Goal: Information Seeking & Learning: Learn about a topic

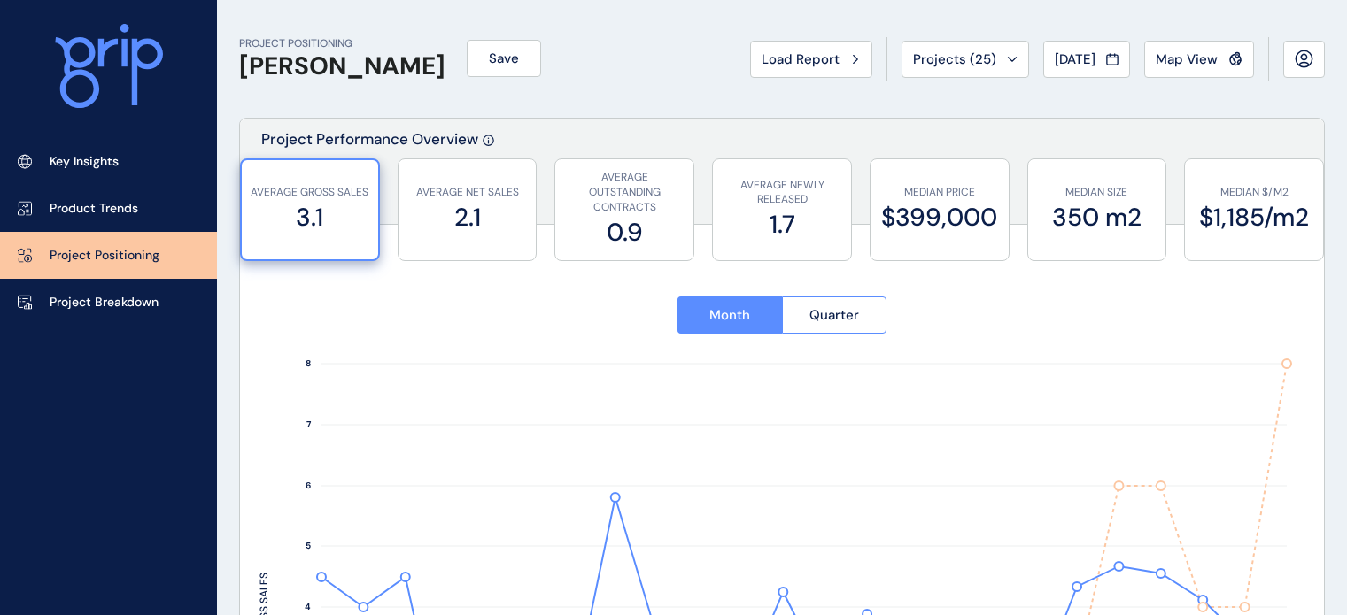
scroll to position [1657, 0]
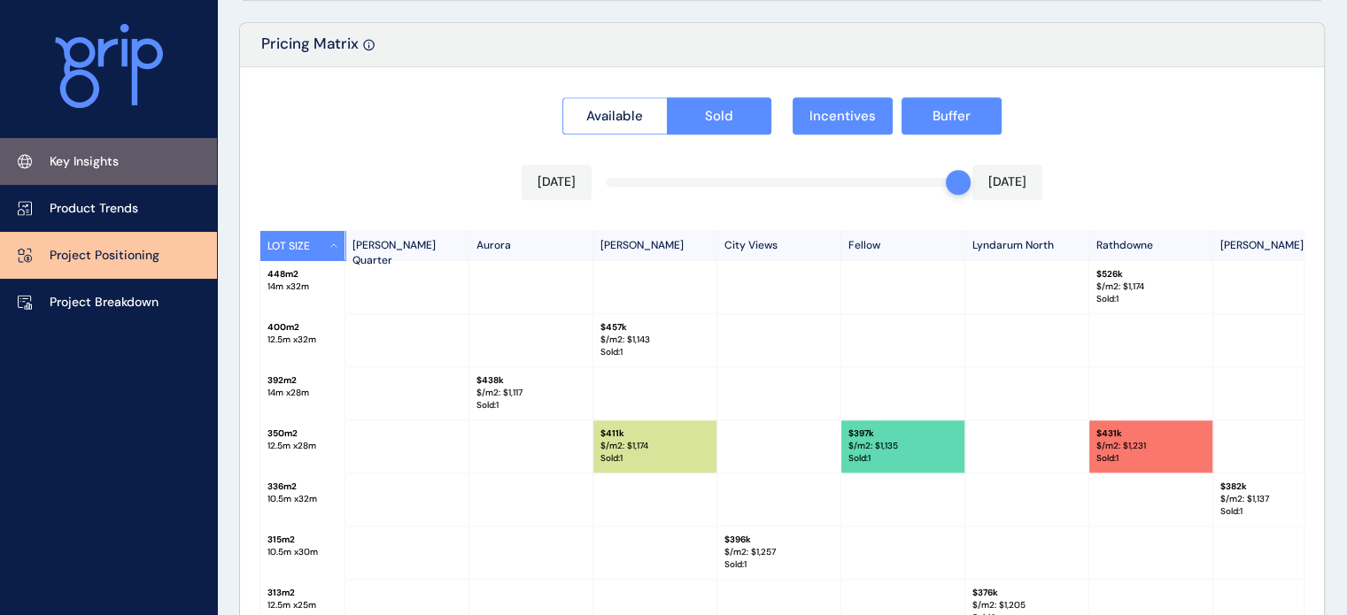
click at [101, 167] on p "Key Insights" at bounding box center [84, 162] width 69 height 18
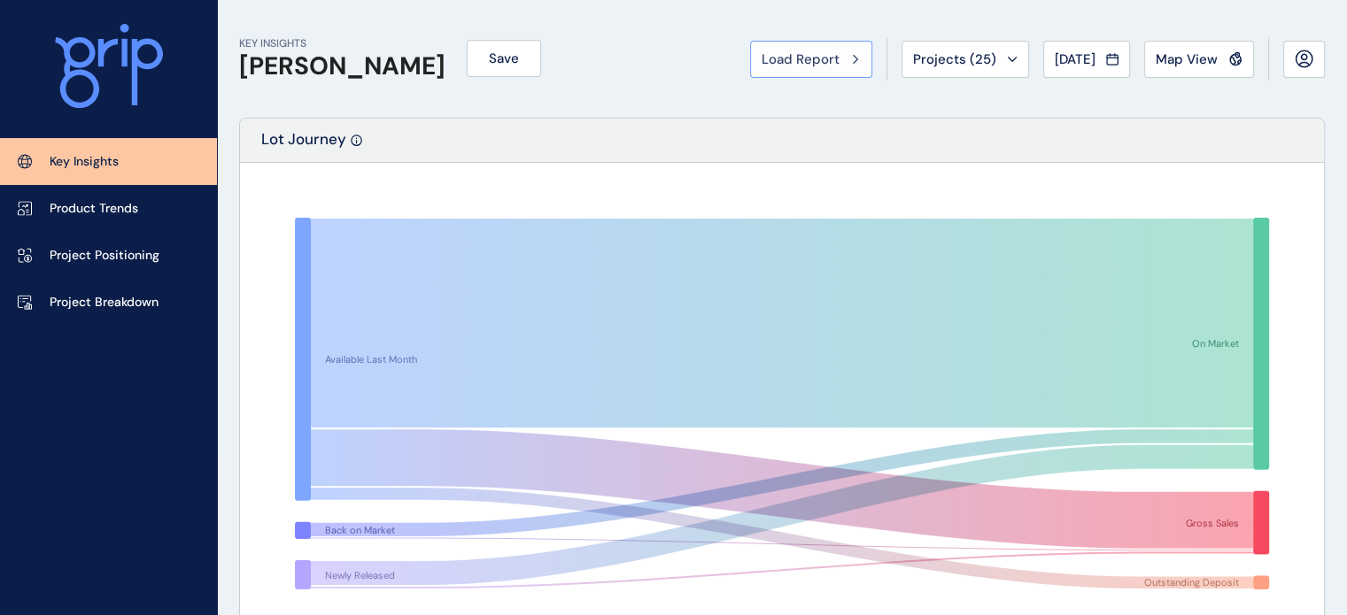
click at [824, 64] on span "Load Report" at bounding box center [800, 59] width 78 height 18
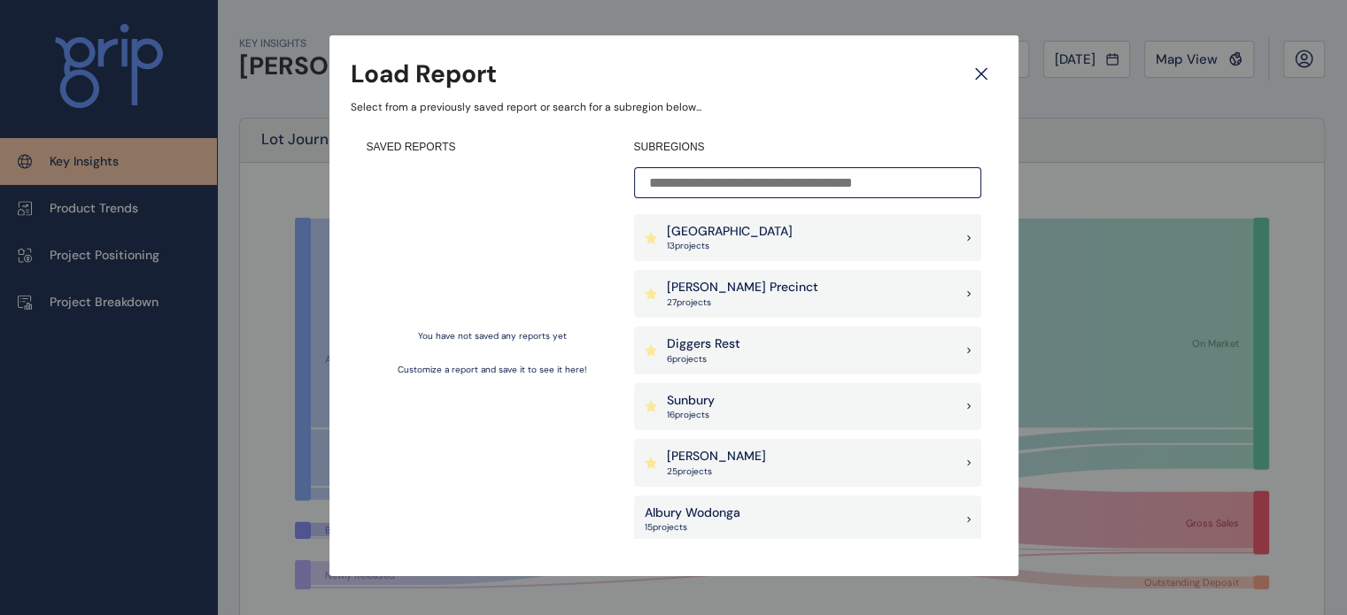
click at [721, 344] on p "Diggers Rest" at bounding box center [703, 345] width 73 height 18
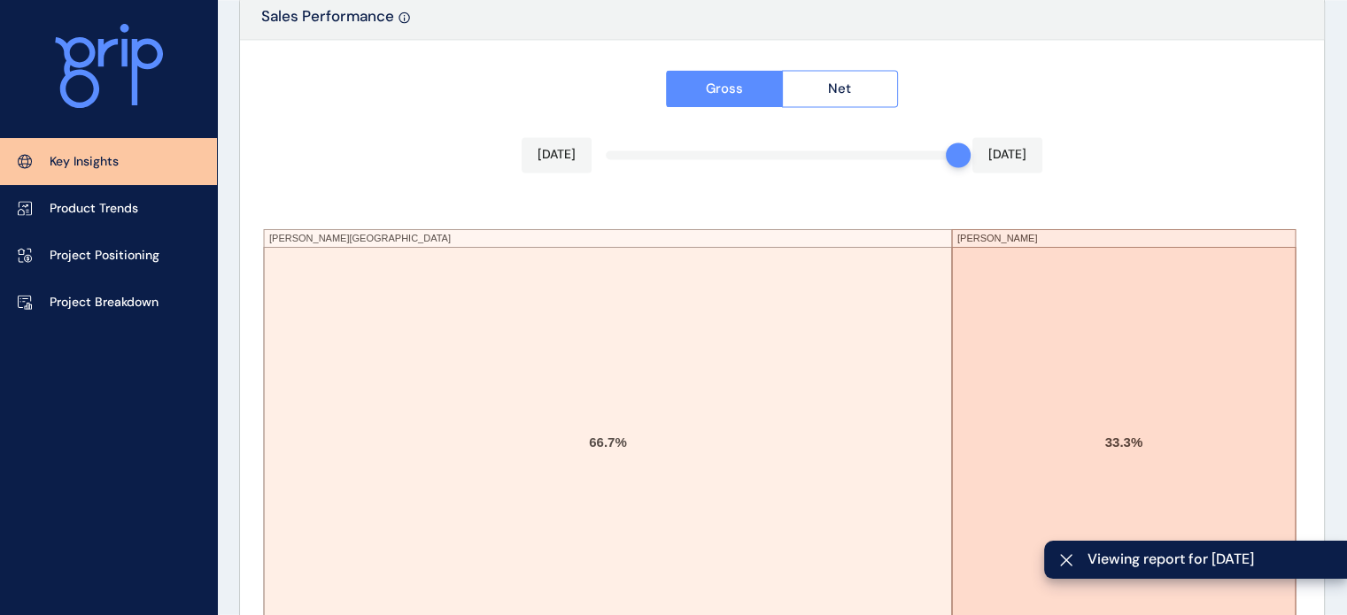
scroll to position [3109, 0]
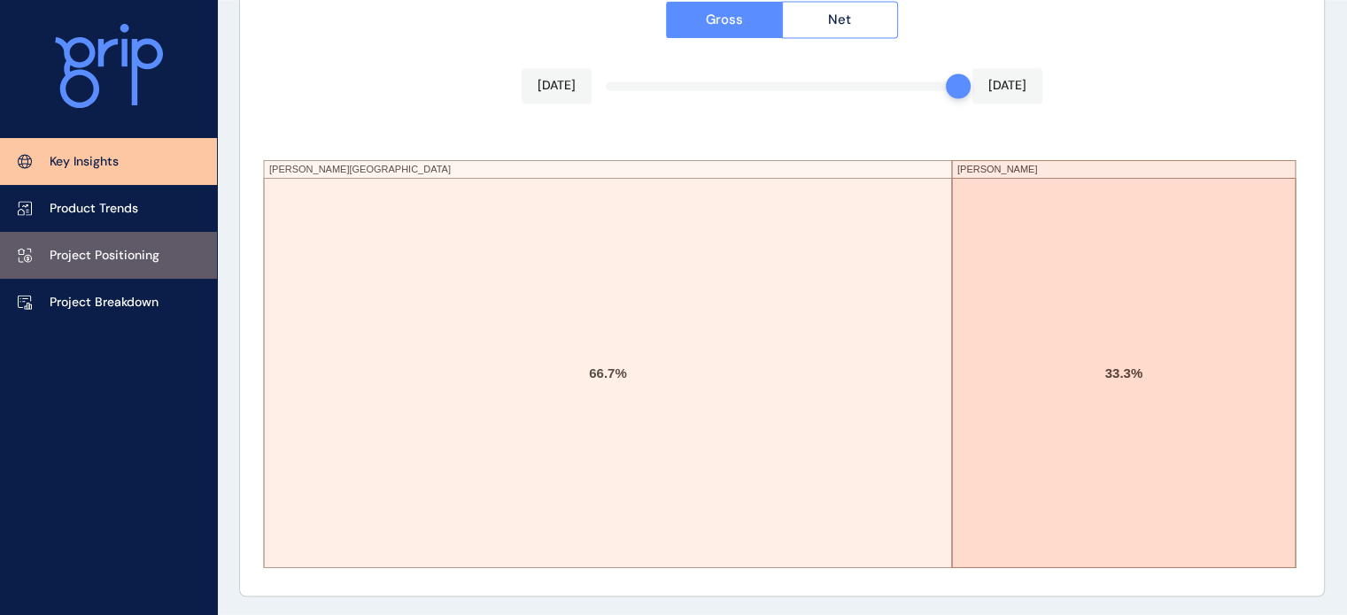
click at [118, 252] on p "Project Positioning" at bounding box center [105, 256] width 110 height 18
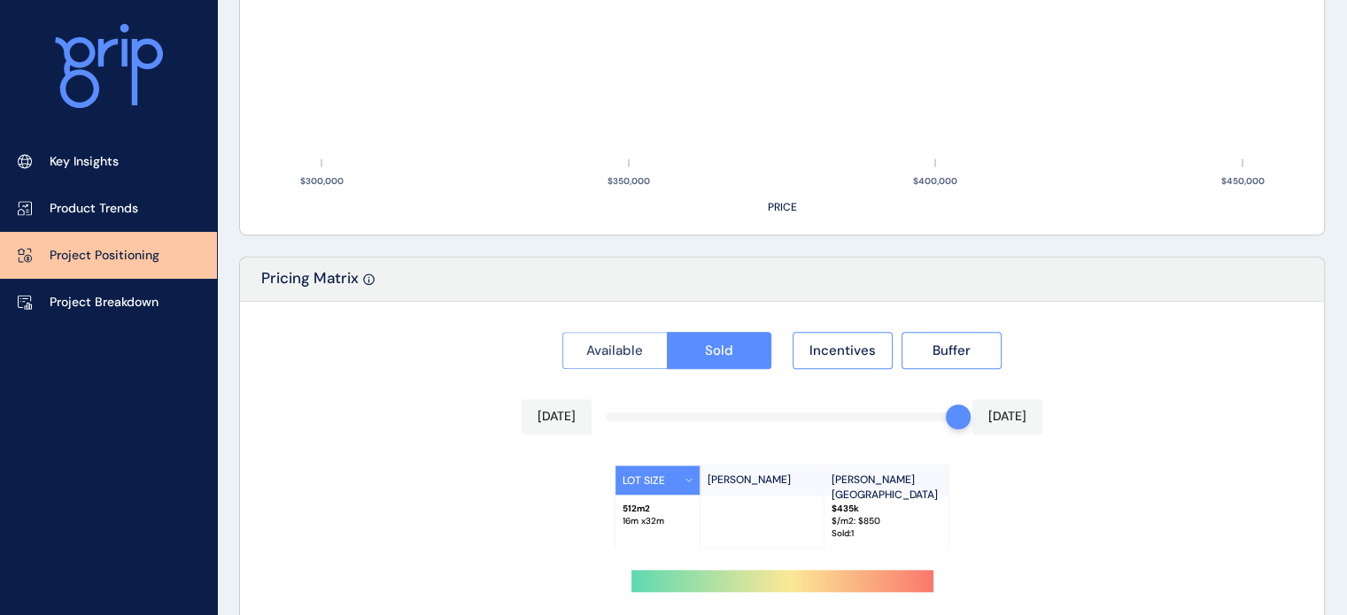
type input "**********"
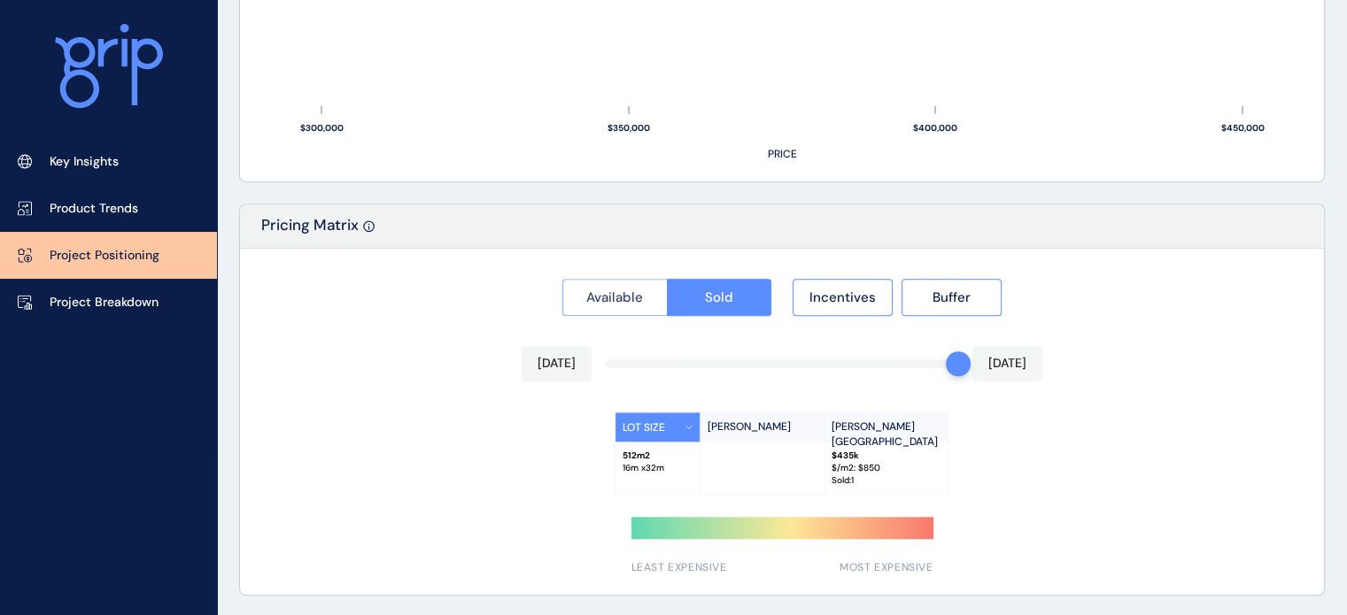
click at [605, 297] on span "Available" at bounding box center [614, 298] width 57 height 18
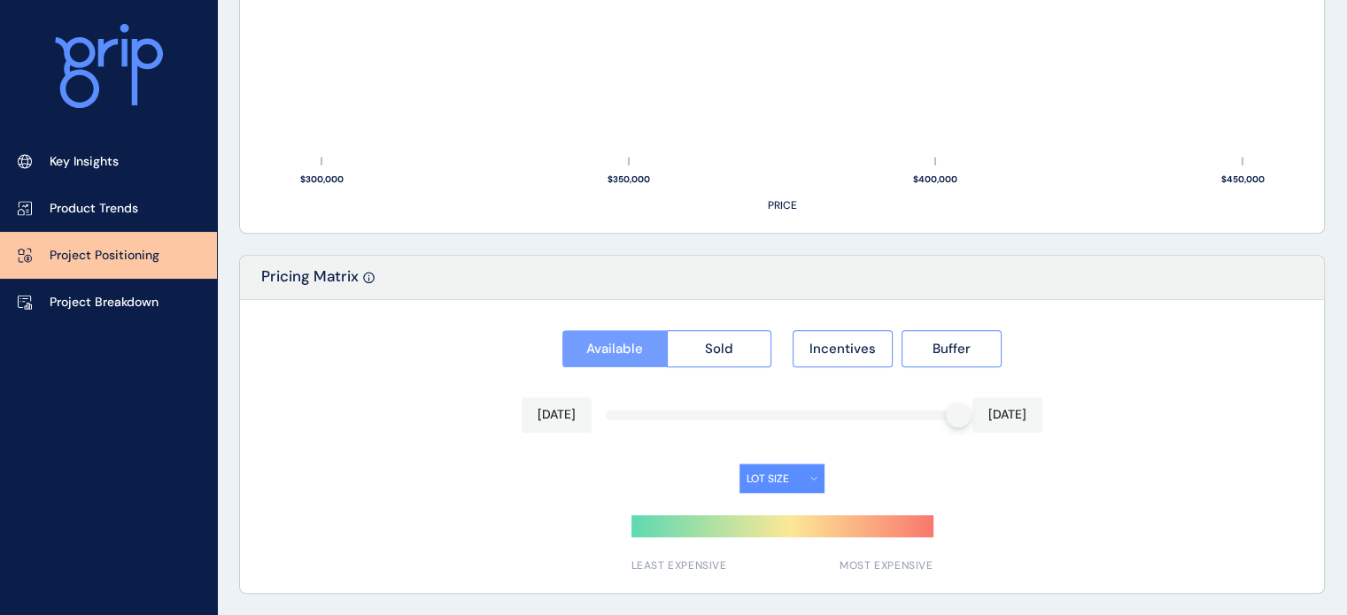
scroll to position [1423, 0]
click at [952, 418] on div at bounding box center [957, 417] width 25 height 25
click at [718, 342] on span "Sold" at bounding box center [719, 351] width 28 height 18
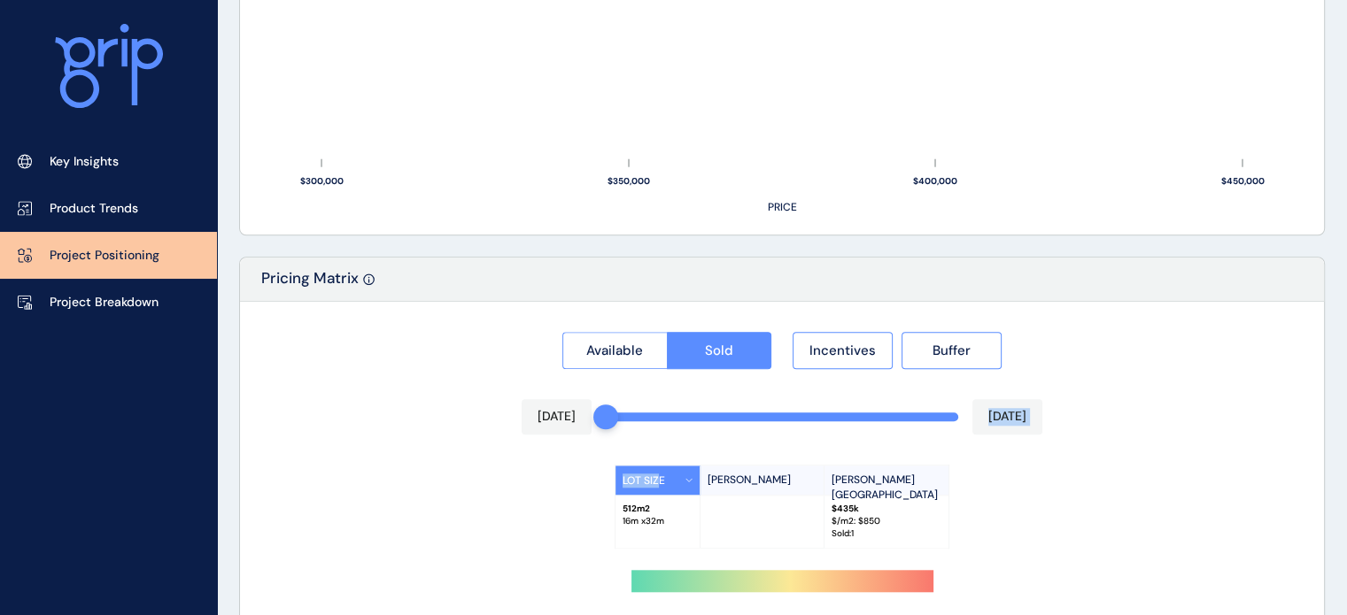
drag, startPoint x: 953, startPoint y: 415, endPoint x: 595, endPoint y: 436, distance: 358.2
click at [595, 436] on div "Available Sold Incentives Buffer [DATE] [DATE] LOT SIZE [PERSON_NAME][GEOGRAPHI…" at bounding box center [782, 475] width 1084 height 346
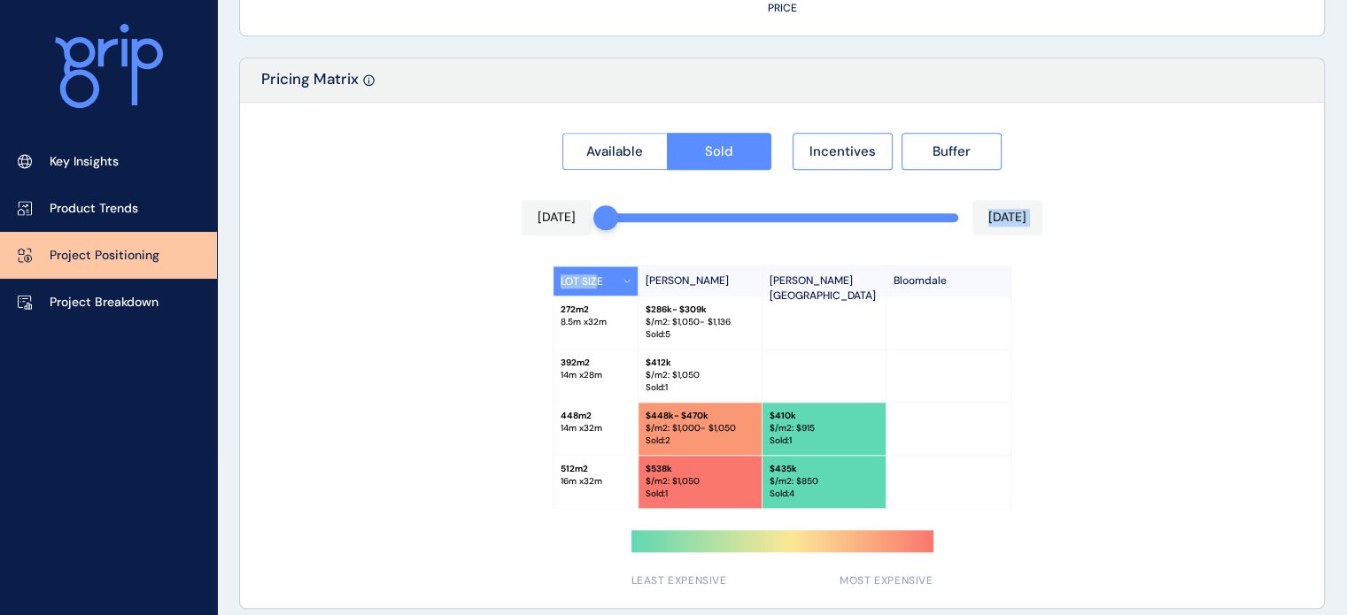
scroll to position [1634, 0]
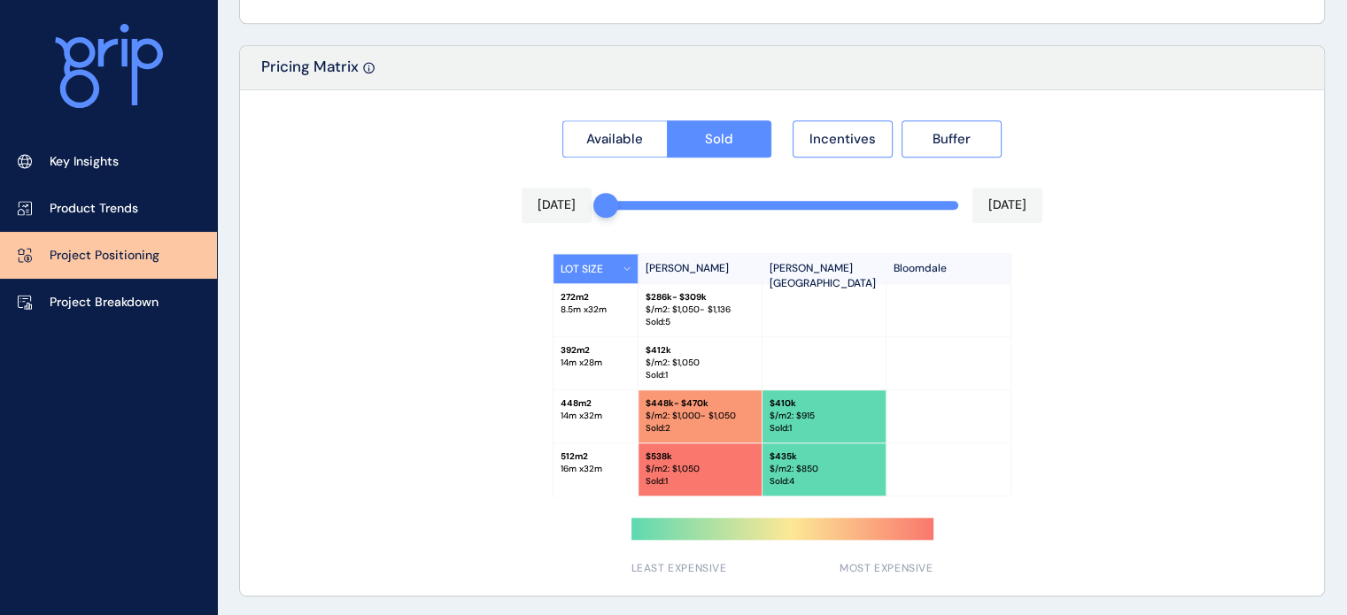
click at [970, 392] on div at bounding box center [948, 416] width 124 height 52
click at [822, 147] on button "Incentives" at bounding box center [842, 138] width 100 height 37
click at [970, 131] on button "Buffer" at bounding box center [951, 138] width 100 height 37
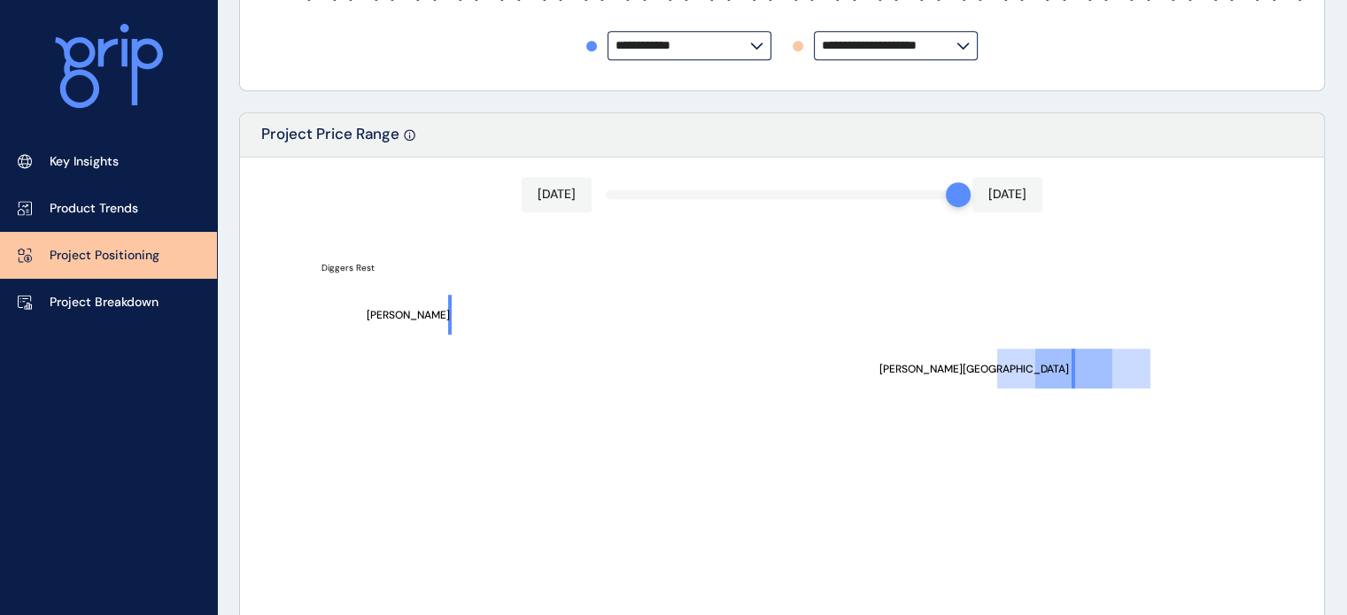
scroll to position [837, 0]
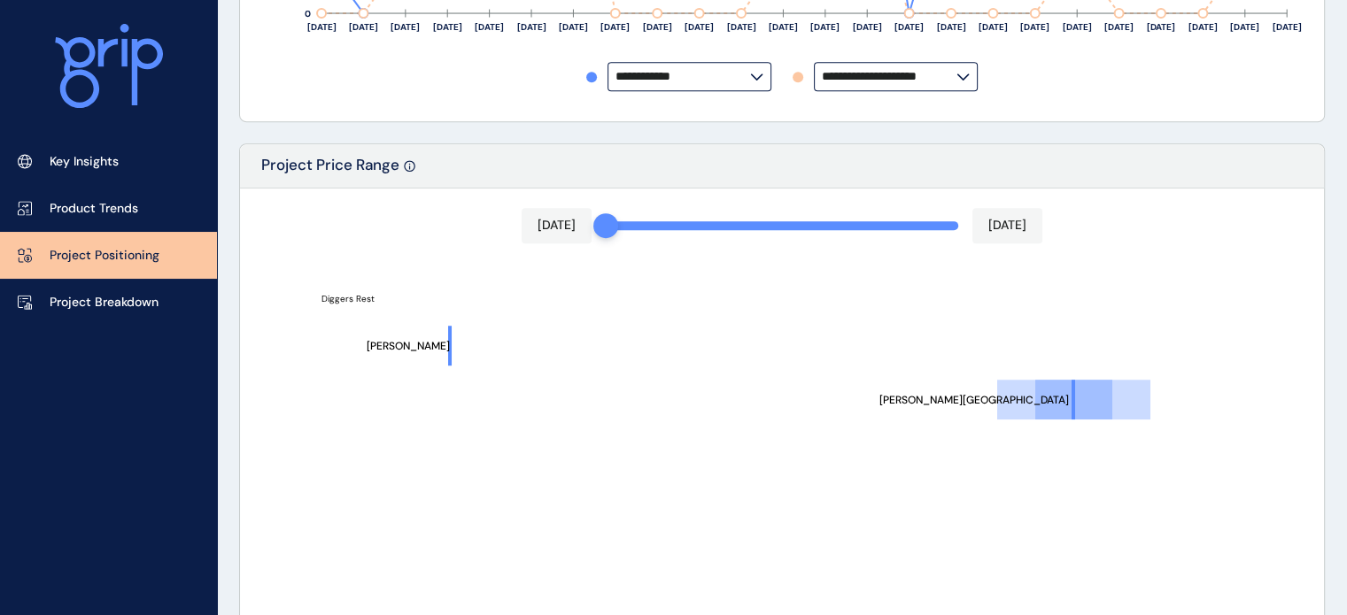
drag, startPoint x: 951, startPoint y: 222, endPoint x: 591, endPoint y: 228, distance: 359.5
click at [591, 228] on div "[DATE] [DATE] [PERSON_NAME][GEOGRAPHIC_DATA] [PERSON_NAME] Vineyard Diggers Res…" at bounding box center [782, 504] width 1084 height 631
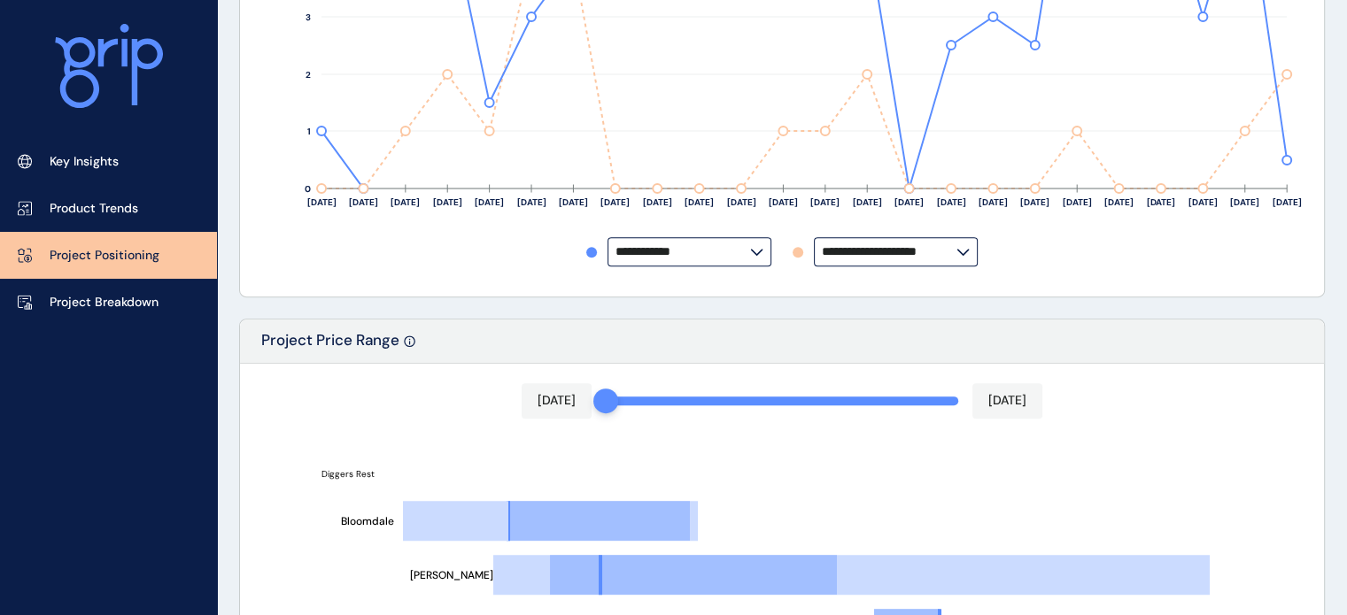
scroll to position [660, 0]
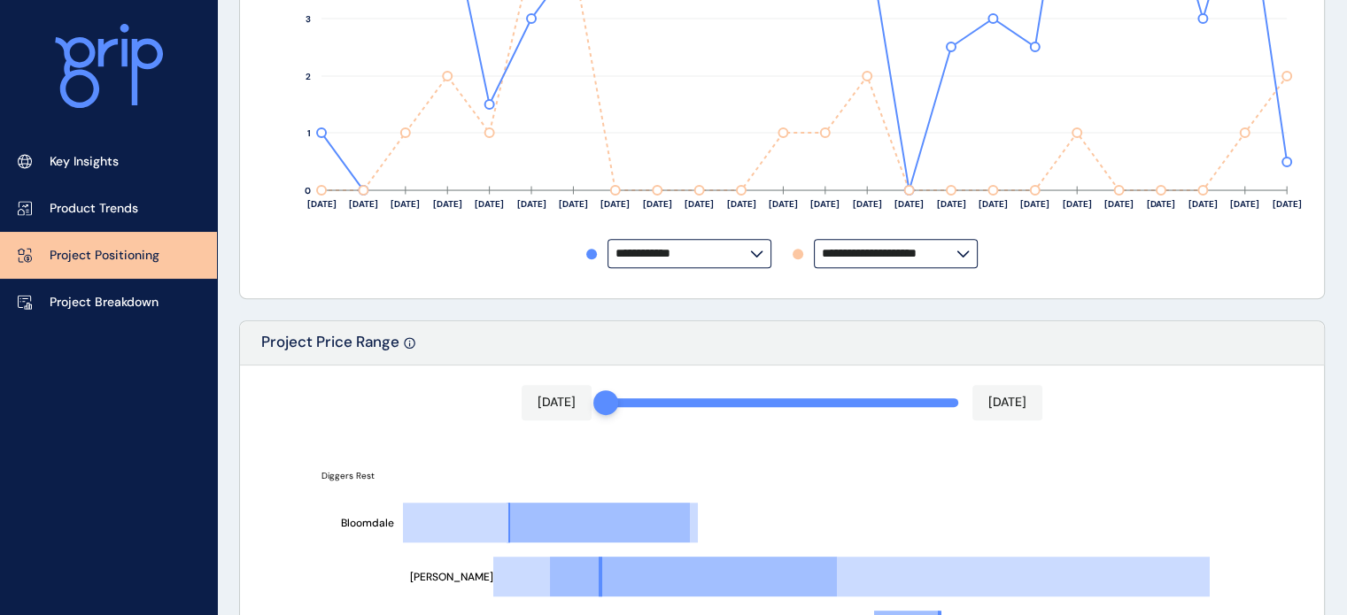
click at [750, 259] on label "**********" at bounding box center [689, 253] width 164 height 29
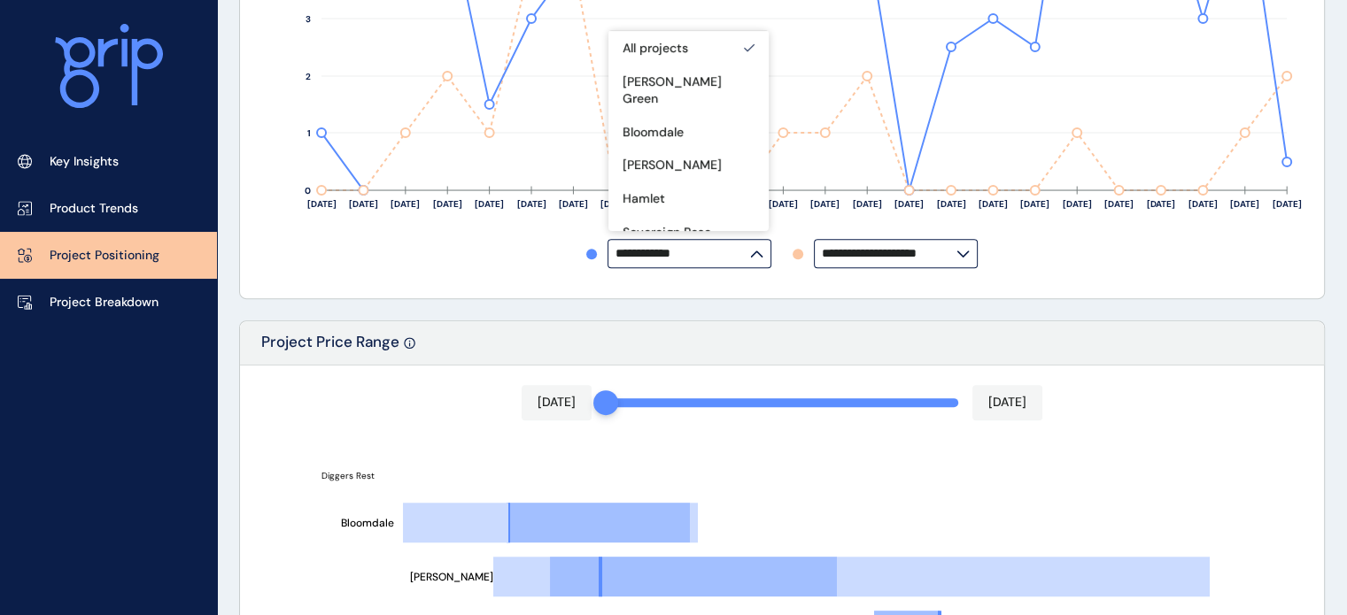
click at [750, 259] on label "**********" at bounding box center [689, 253] width 164 height 29
click at [750, 259] on input "**********" at bounding box center [682, 253] width 135 height 13
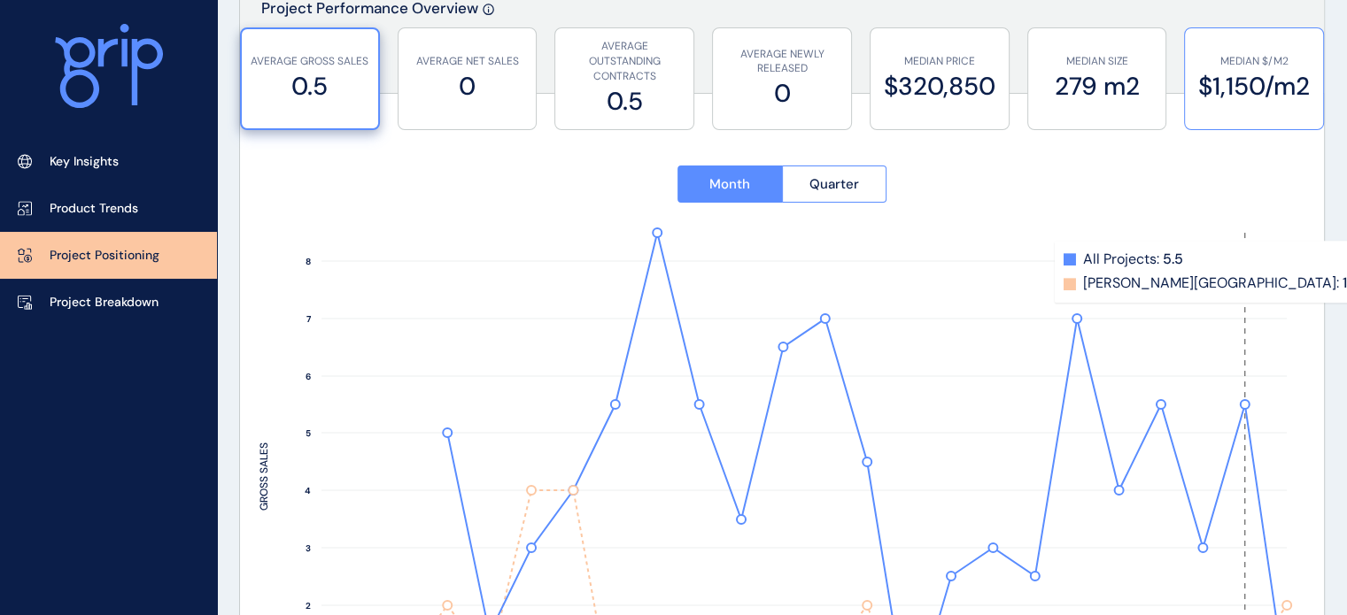
scroll to position [89, 0]
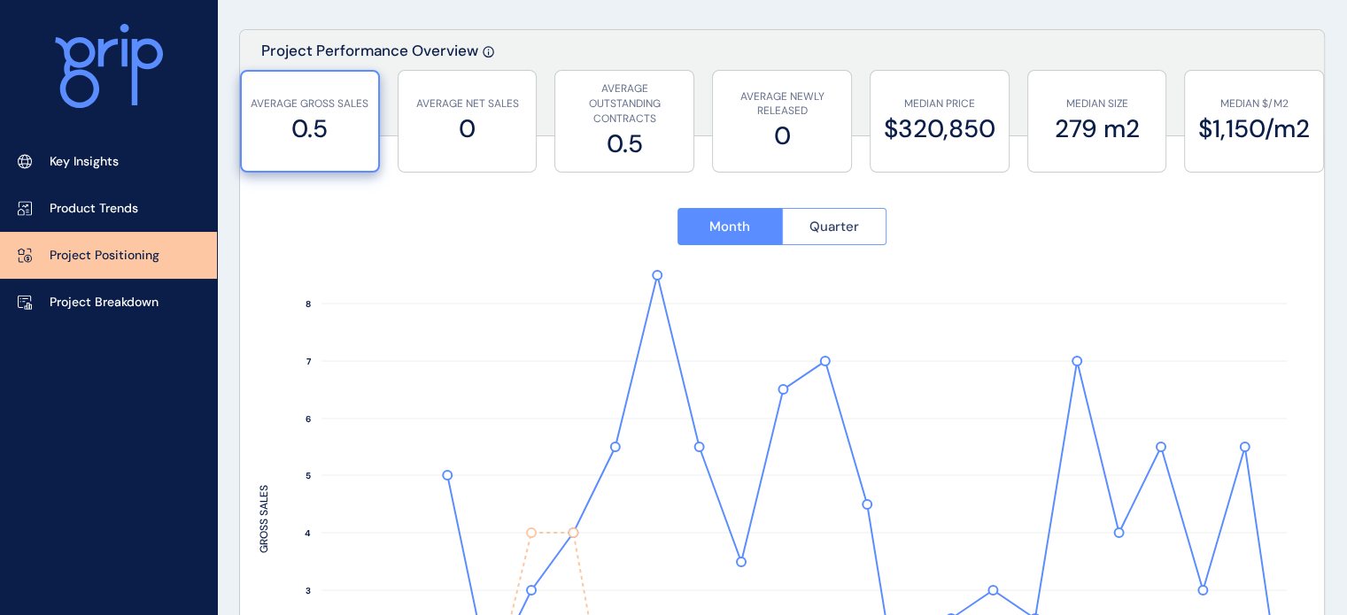
click at [859, 229] on button "Quarter" at bounding box center [834, 226] width 105 height 37
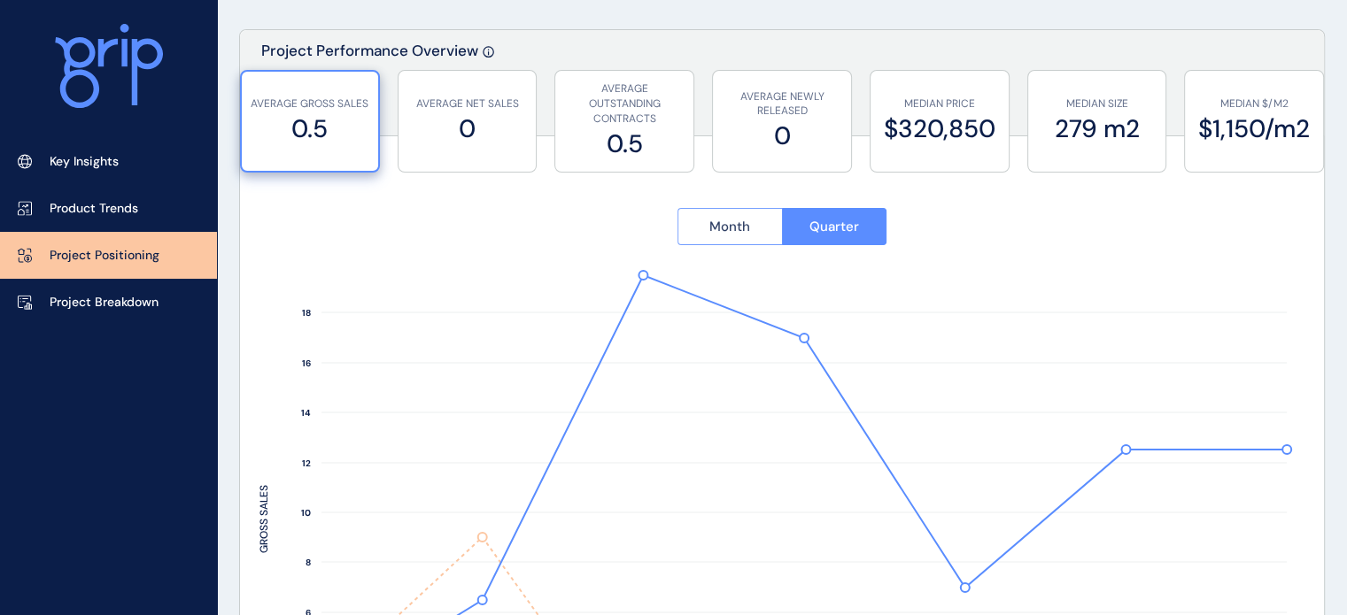
click at [737, 235] on span "Month" at bounding box center [729, 227] width 41 height 18
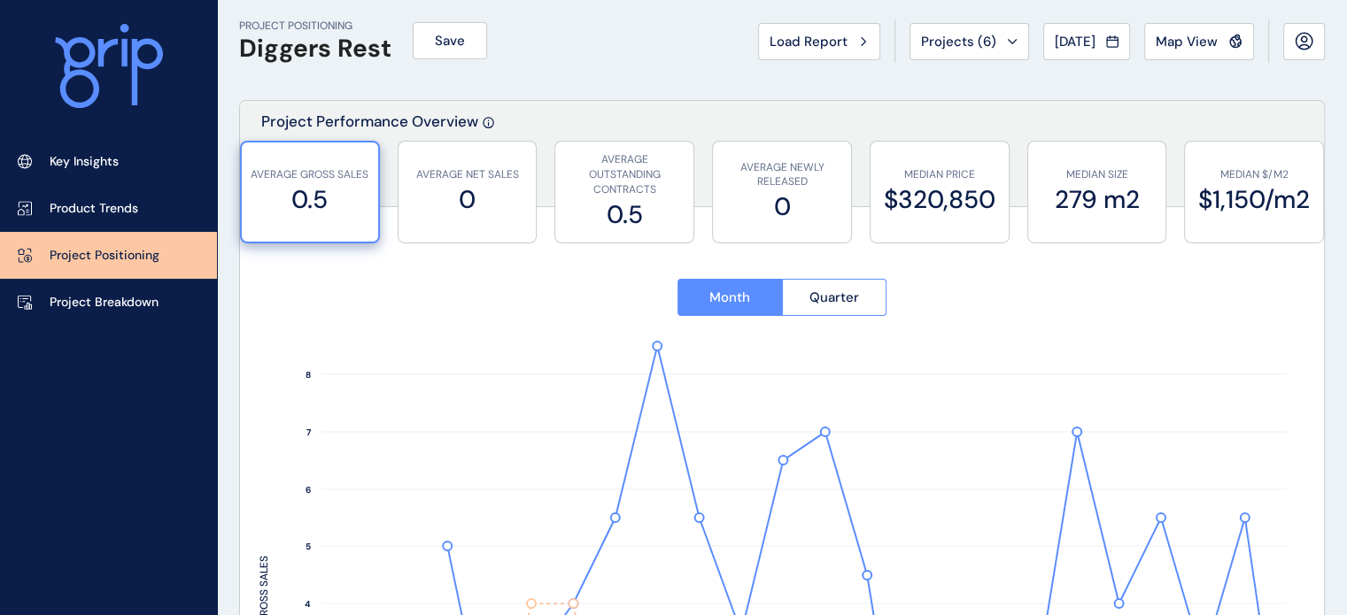
scroll to position [0, 0]
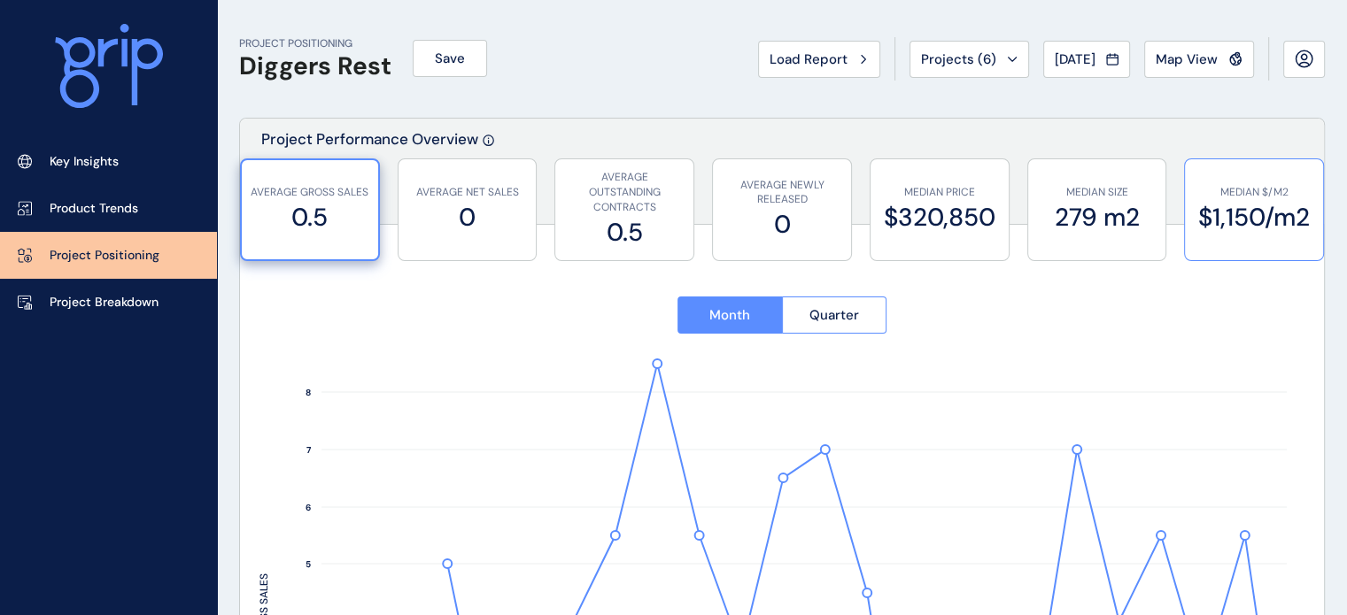
click at [1262, 211] on label "$1,150/m2" at bounding box center [1253, 217] width 120 height 35
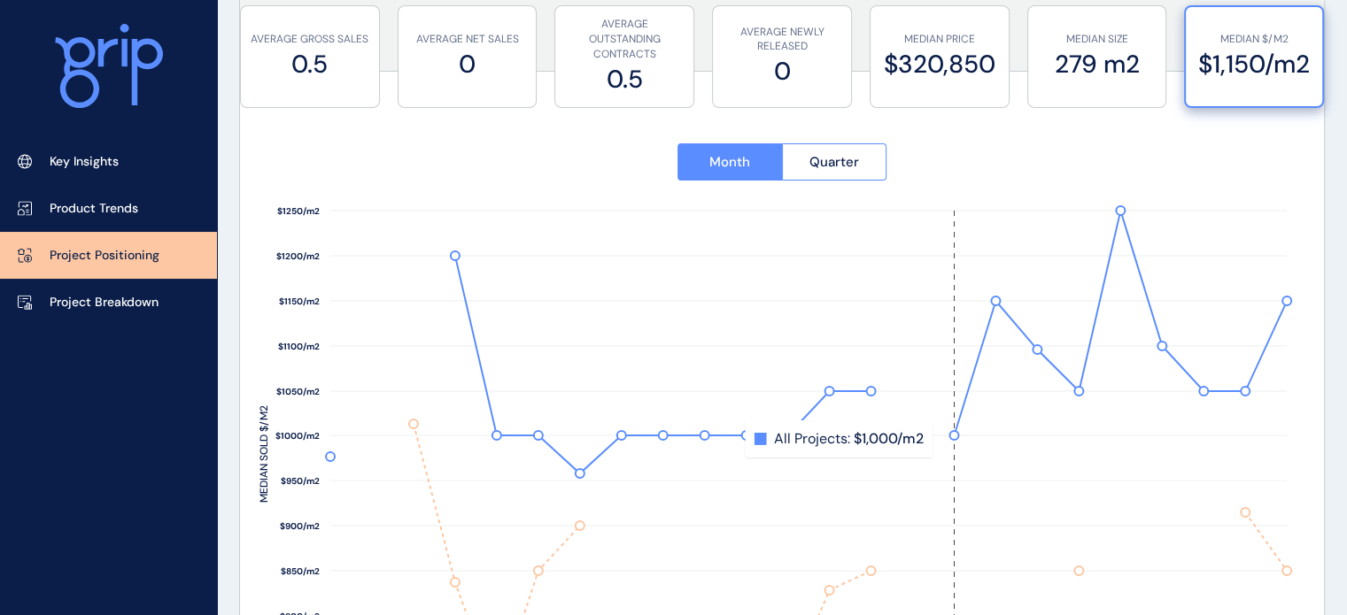
scroll to position [89, 0]
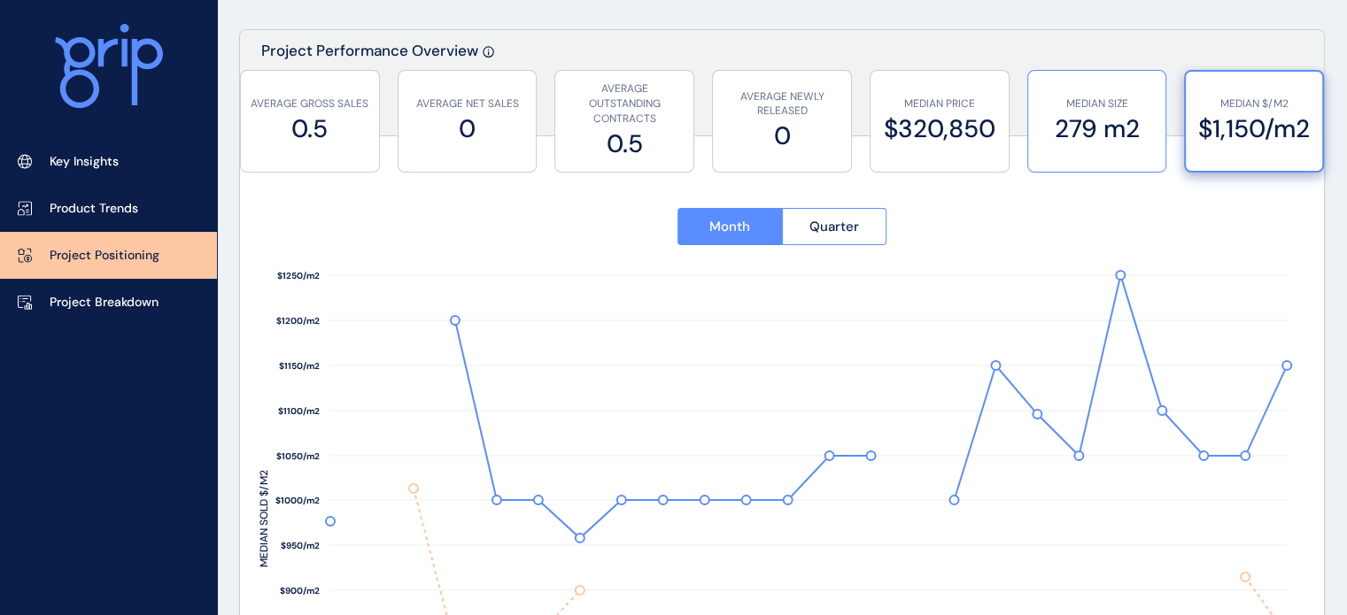
click at [1100, 141] on label "279 m2" at bounding box center [1097, 129] width 120 height 35
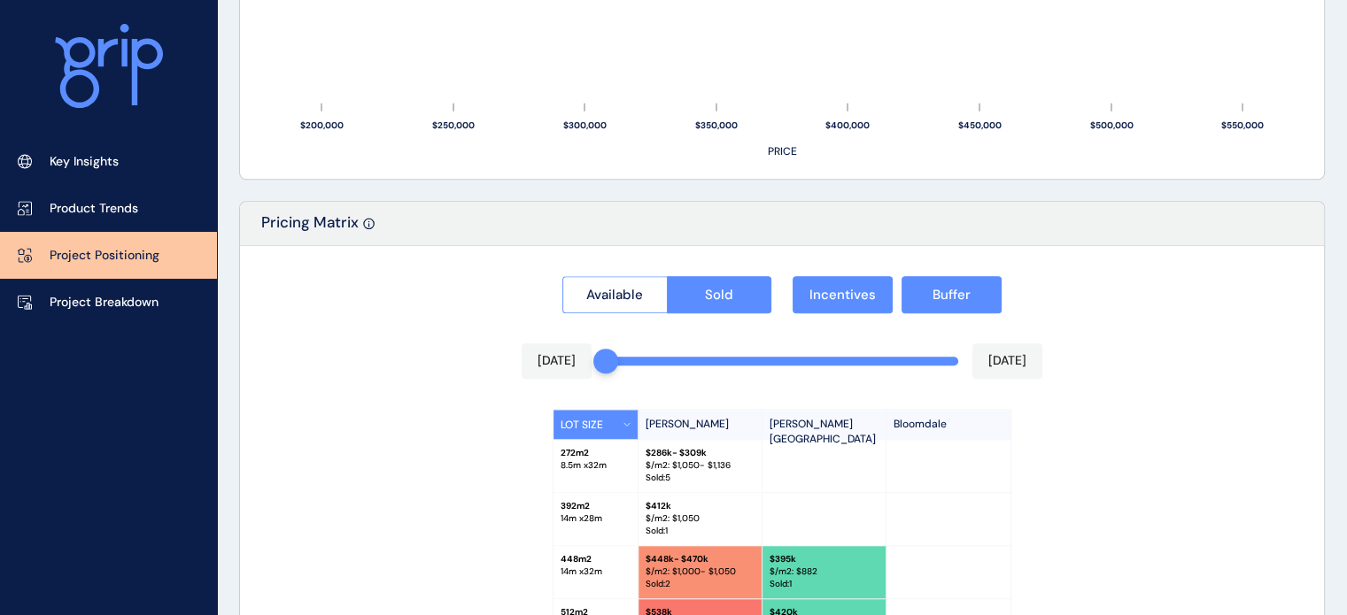
scroll to position [1594, 0]
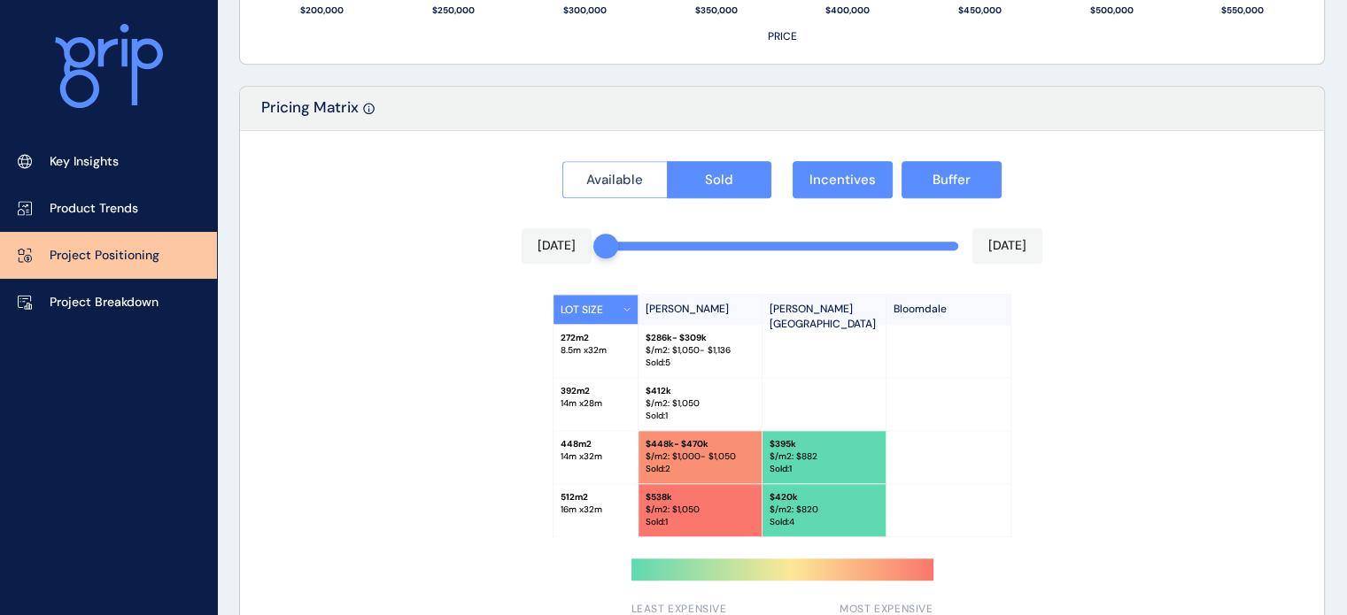
click at [641, 186] on span "Available" at bounding box center [614, 180] width 57 height 18
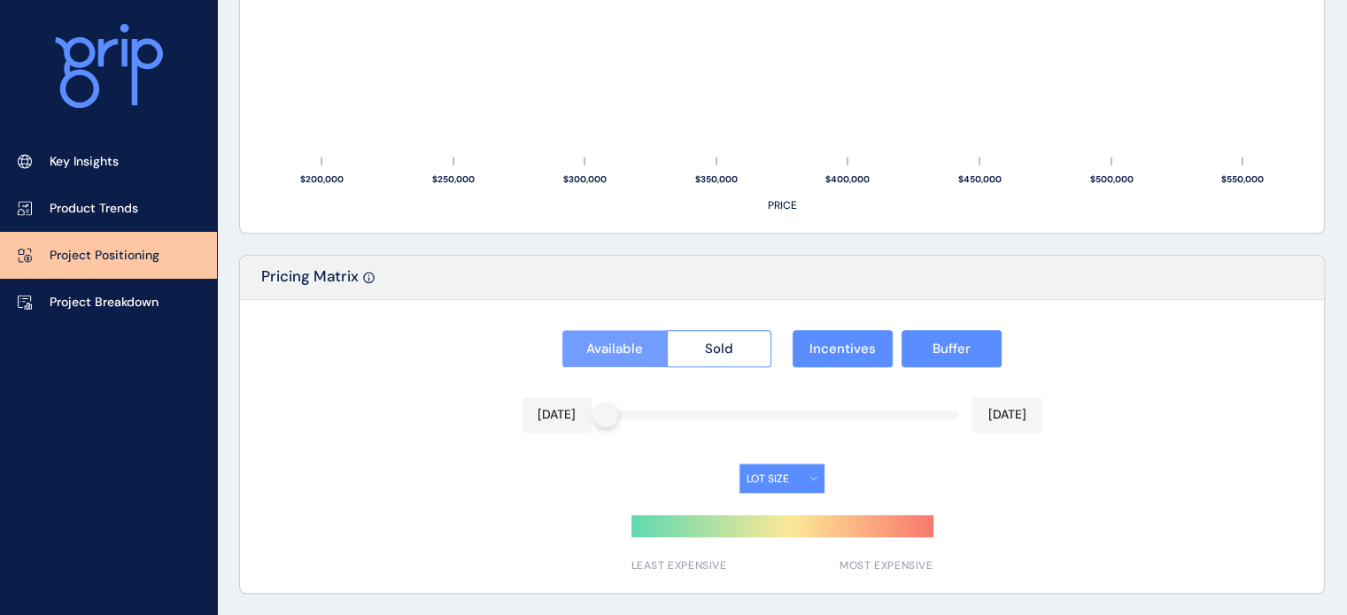
scroll to position [1423, 0]
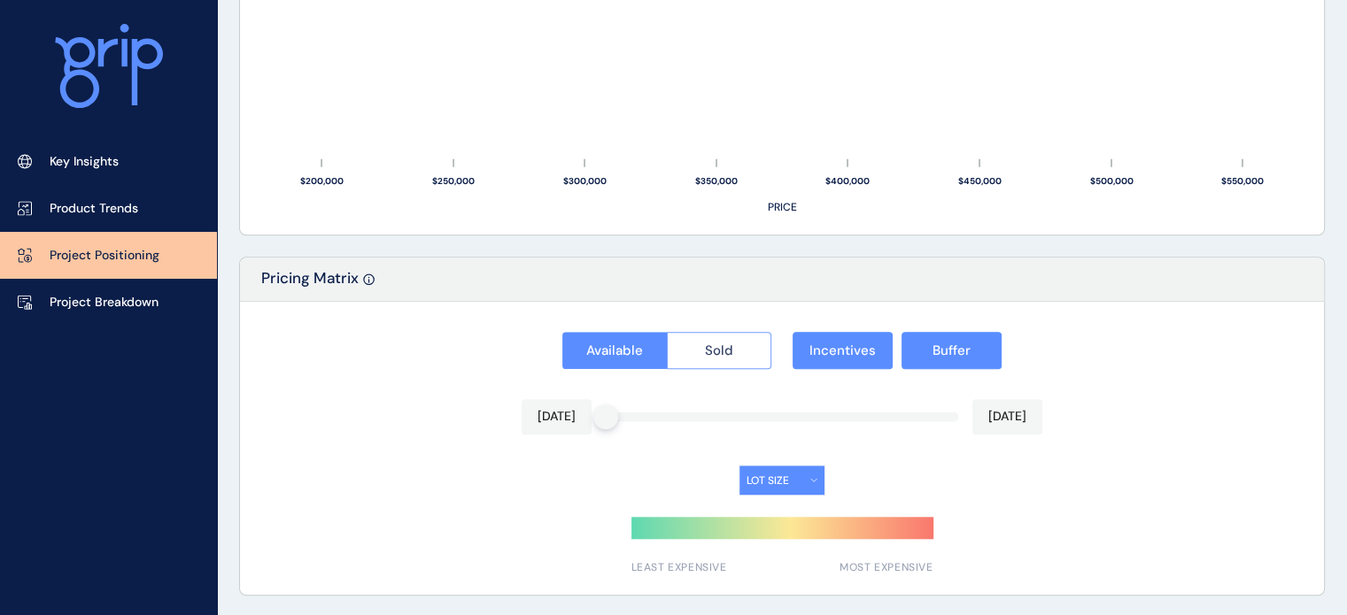
click at [726, 361] on button "Sold" at bounding box center [719, 350] width 105 height 37
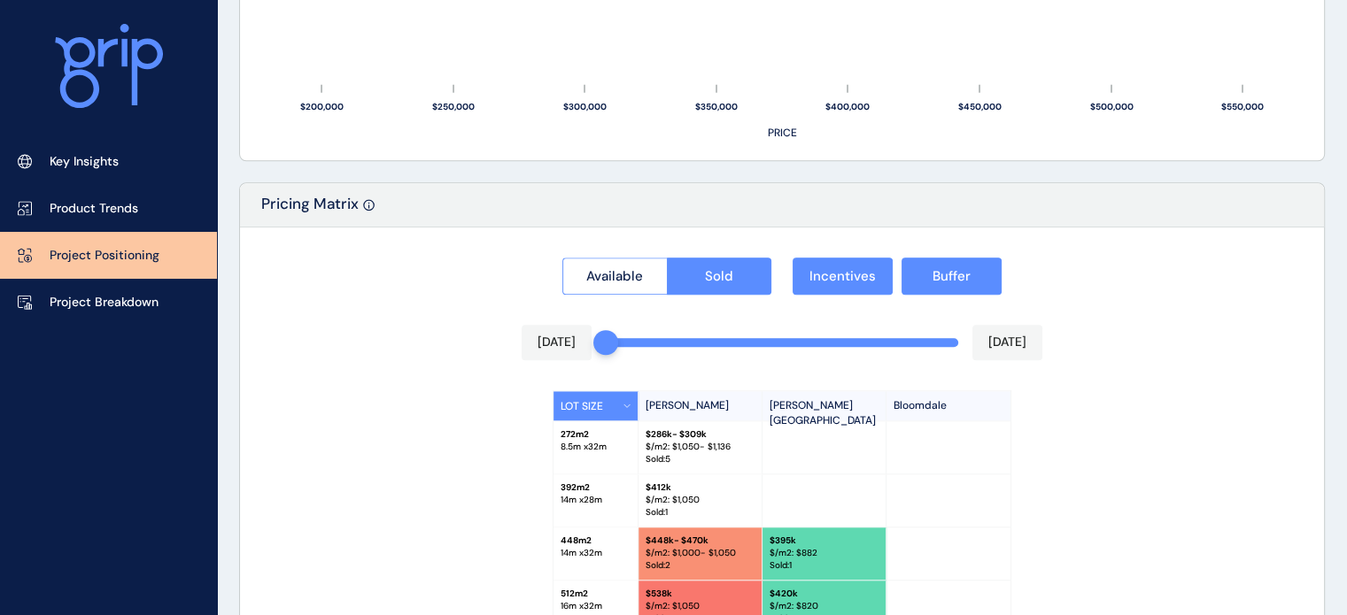
scroll to position [1600, 0]
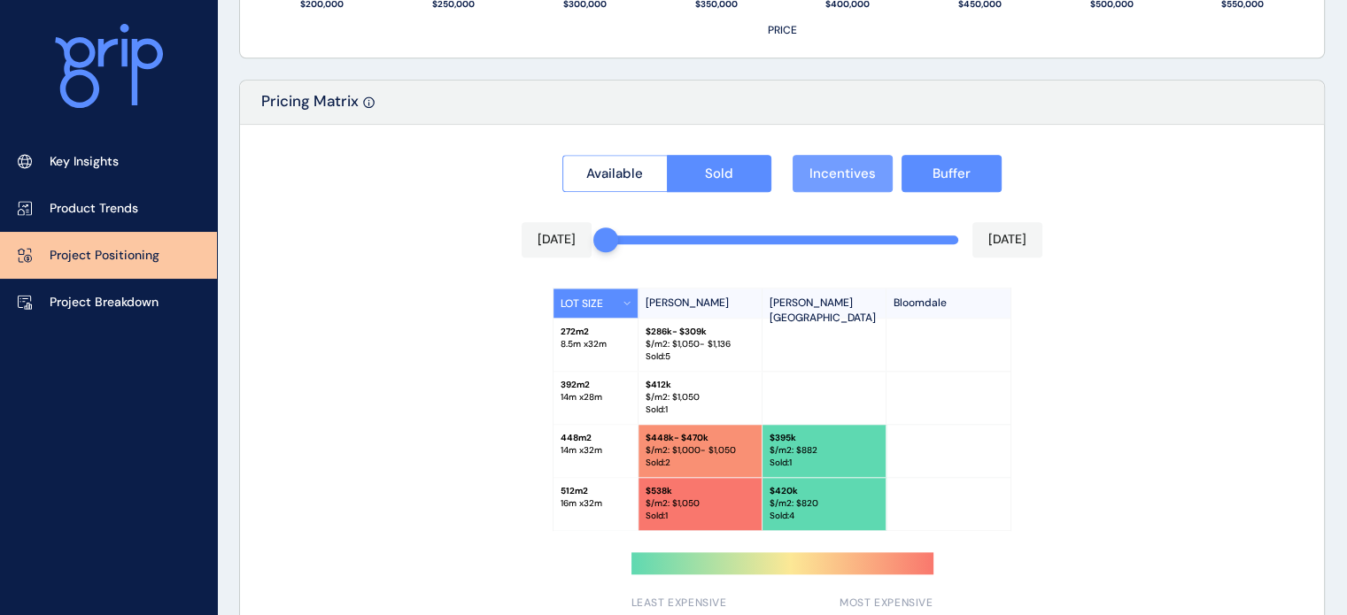
click at [844, 185] on button "Incentives" at bounding box center [842, 173] width 100 height 37
click at [954, 181] on span "Buffer" at bounding box center [951, 174] width 38 height 18
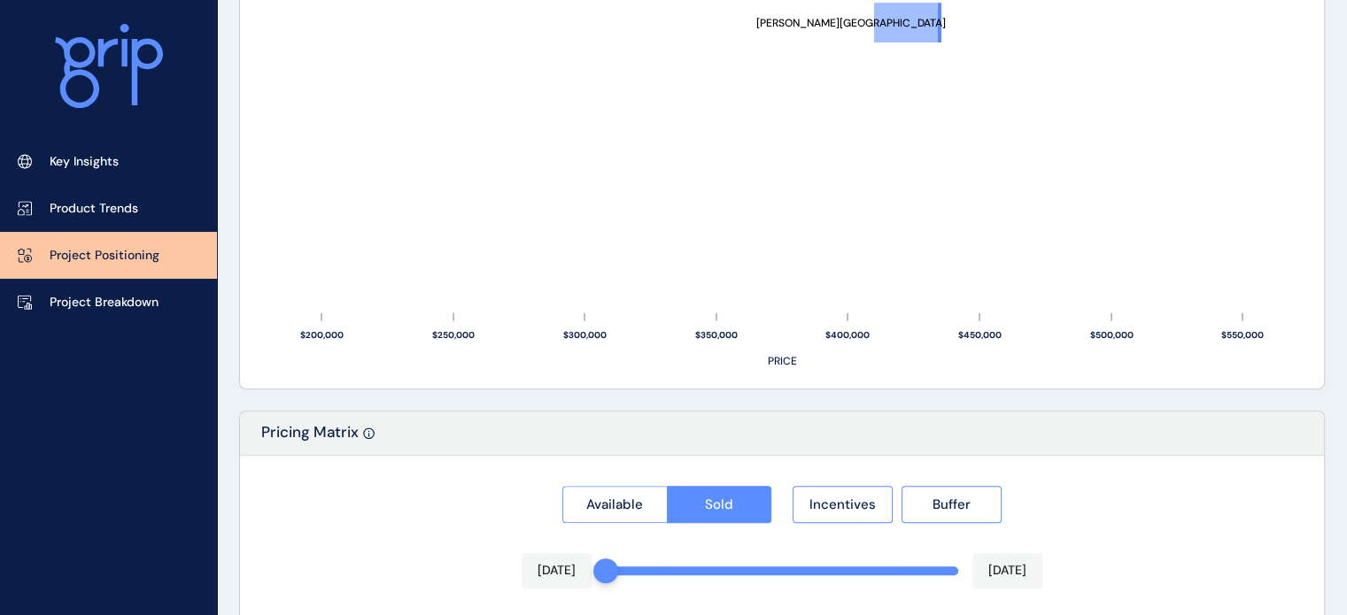
scroll to position [1369, 0]
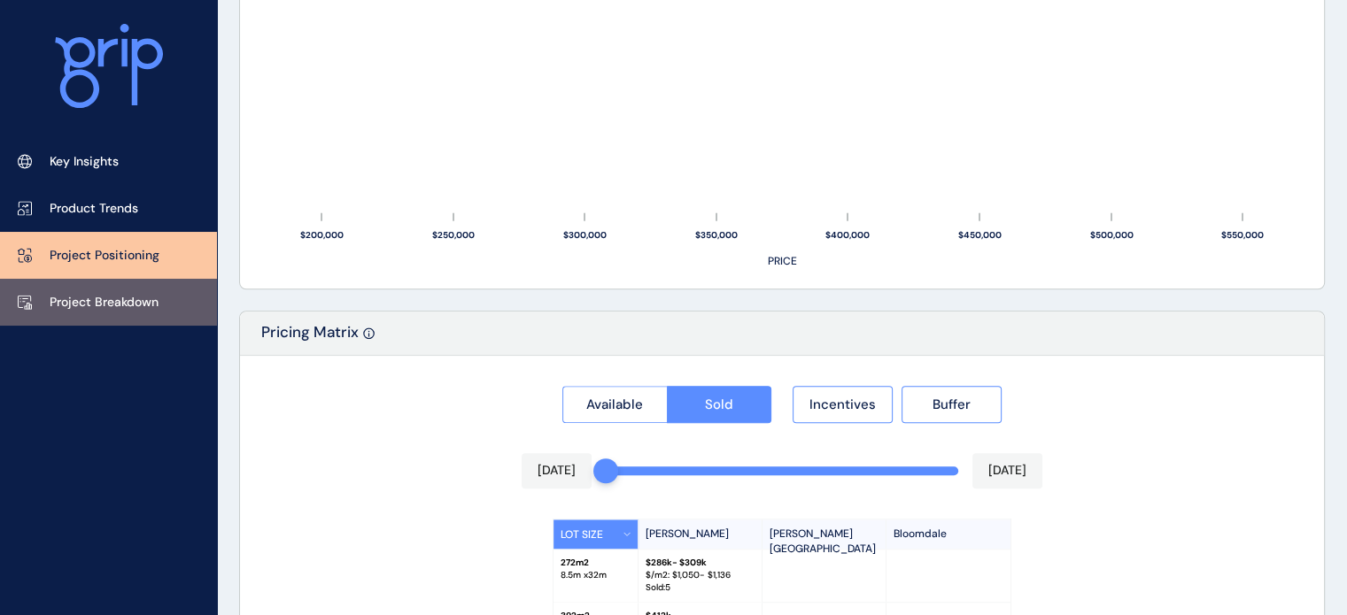
click at [96, 313] on link "Project Breakdown" at bounding box center [108, 302] width 217 height 47
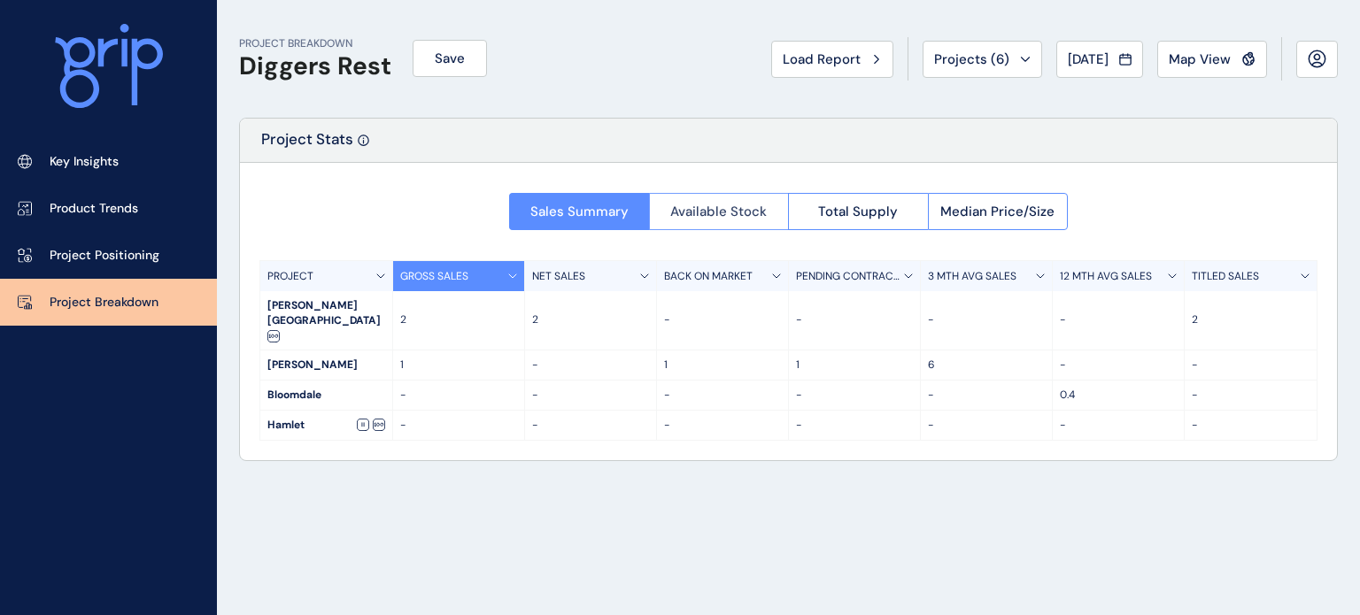
click at [722, 222] on button "Available Stock" at bounding box center [719, 211] width 140 height 37
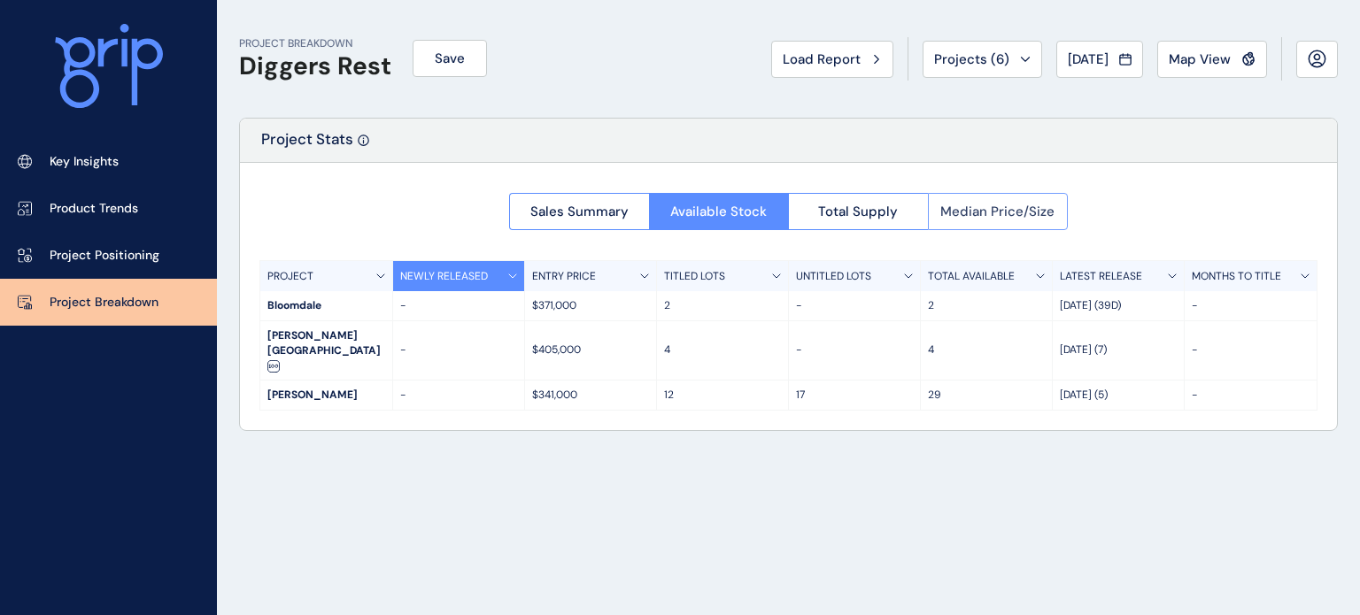
click at [998, 217] on span "Median Price/Size" at bounding box center [997, 212] width 114 height 18
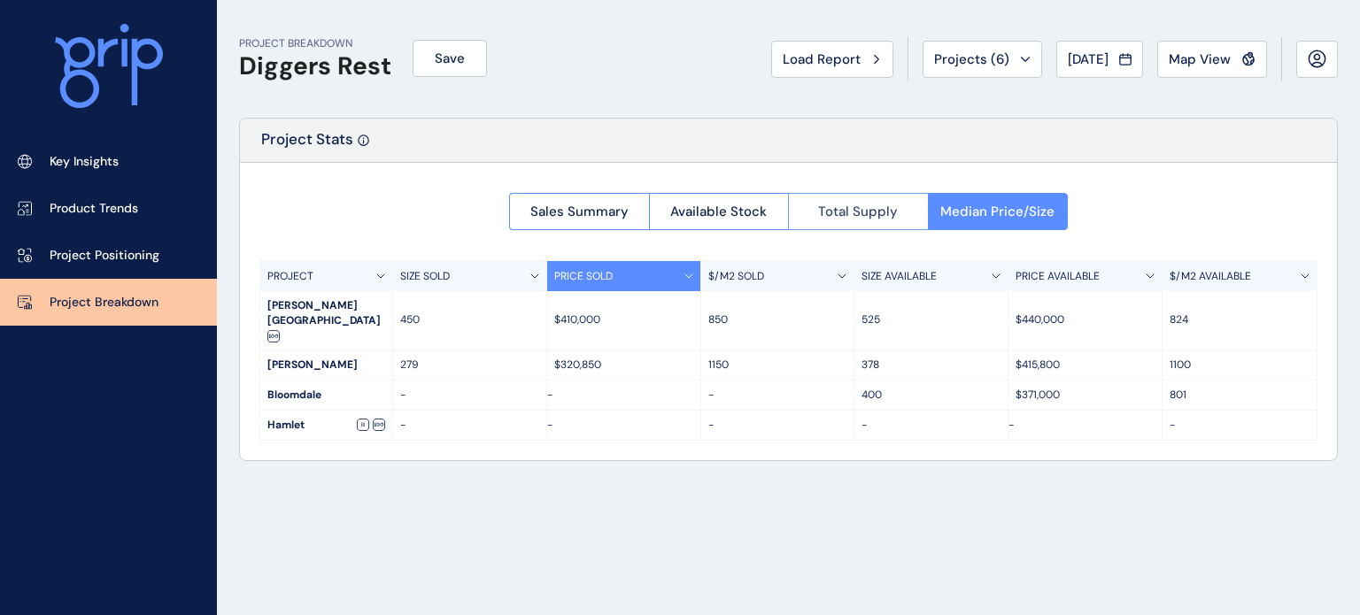
click at [860, 217] on span "Total Supply" at bounding box center [858, 212] width 80 height 18
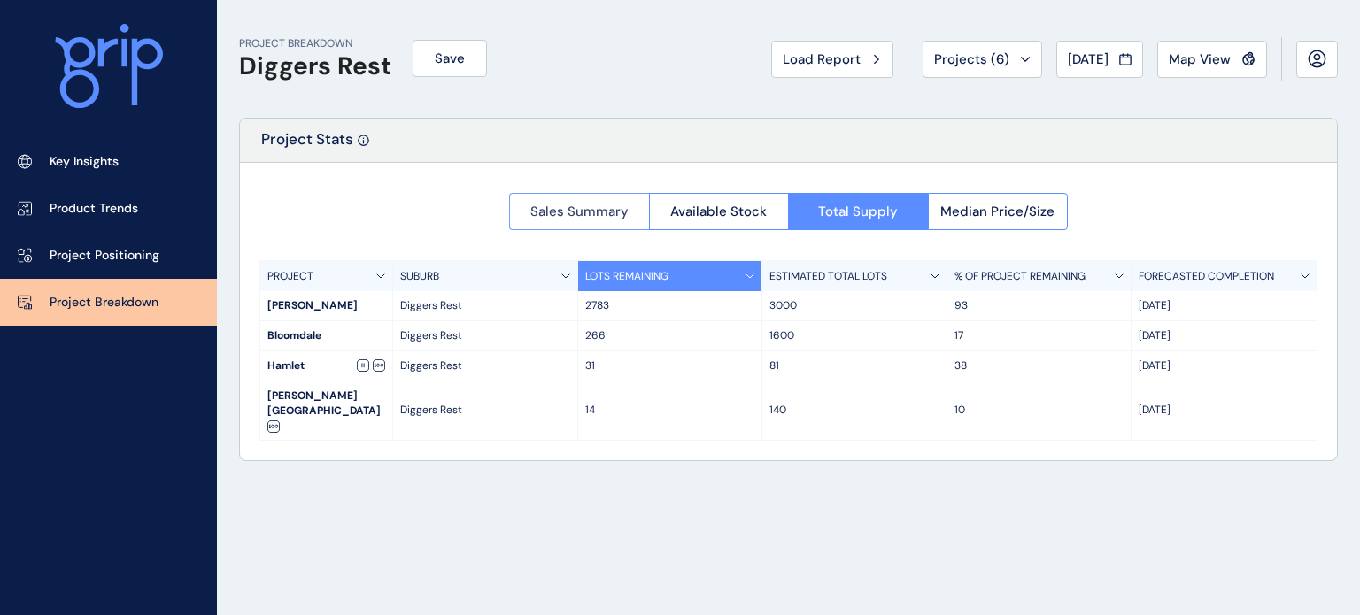
click at [559, 217] on span "Sales Summary" at bounding box center [579, 212] width 98 height 18
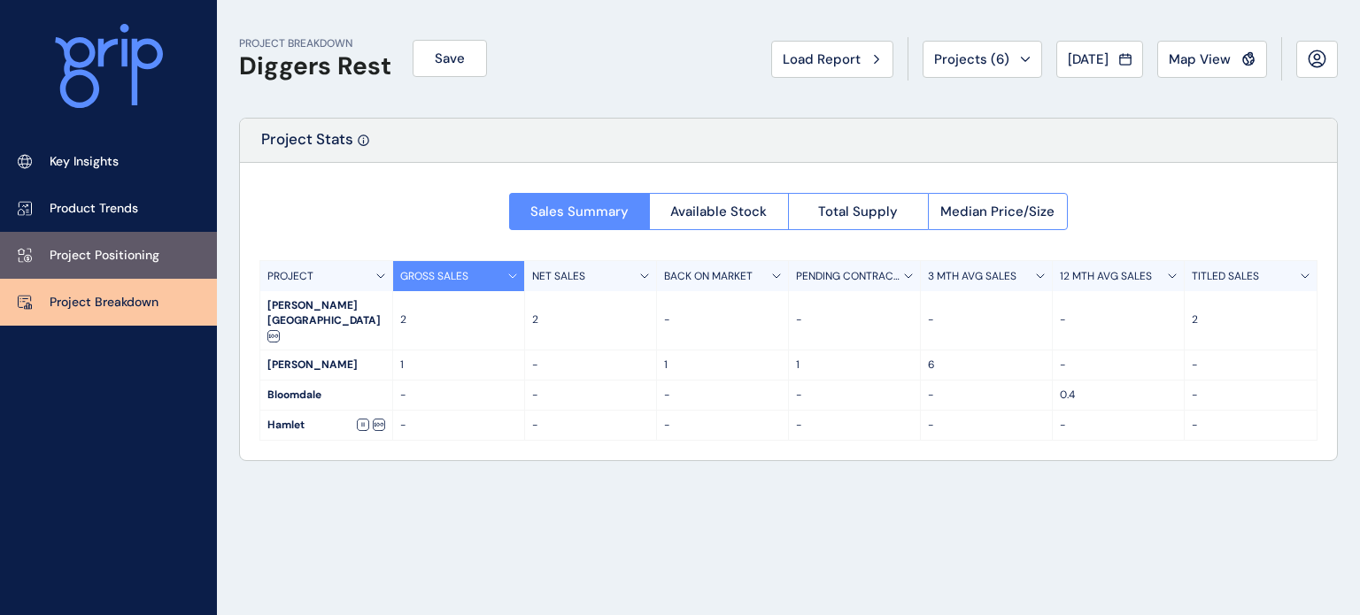
click at [107, 259] on p "Project Positioning" at bounding box center [105, 256] width 110 height 18
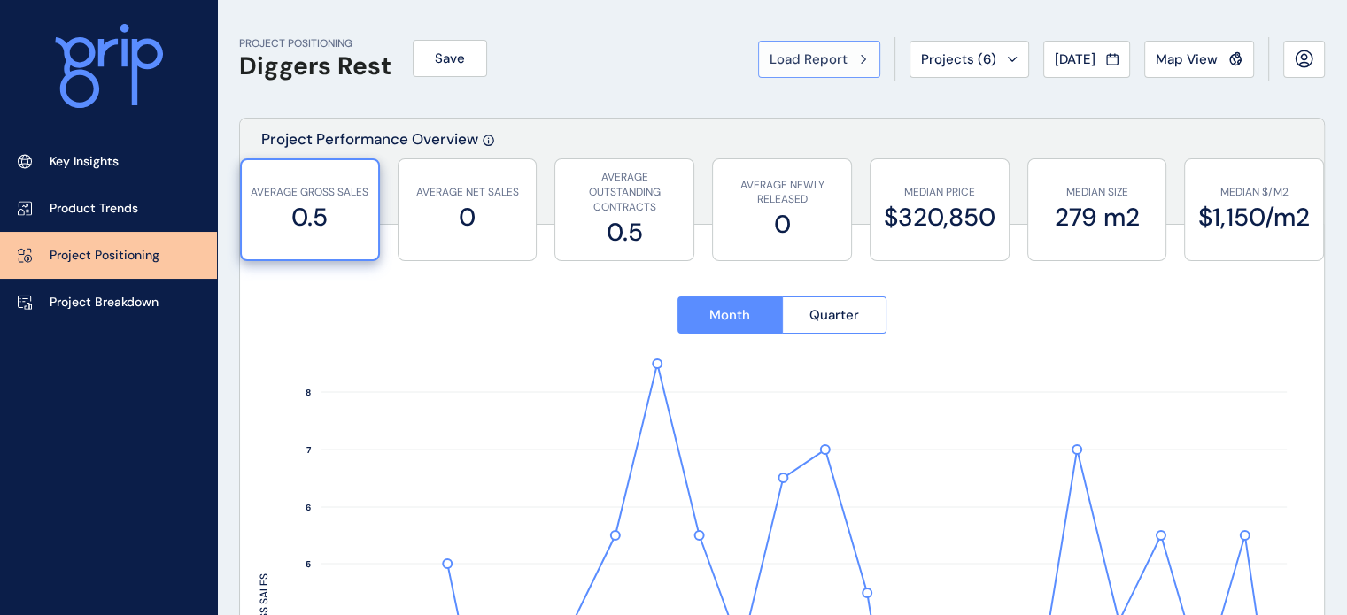
click at [822, 64] on span "Load Report" at bounding box center [808, 59] width 78 height 18
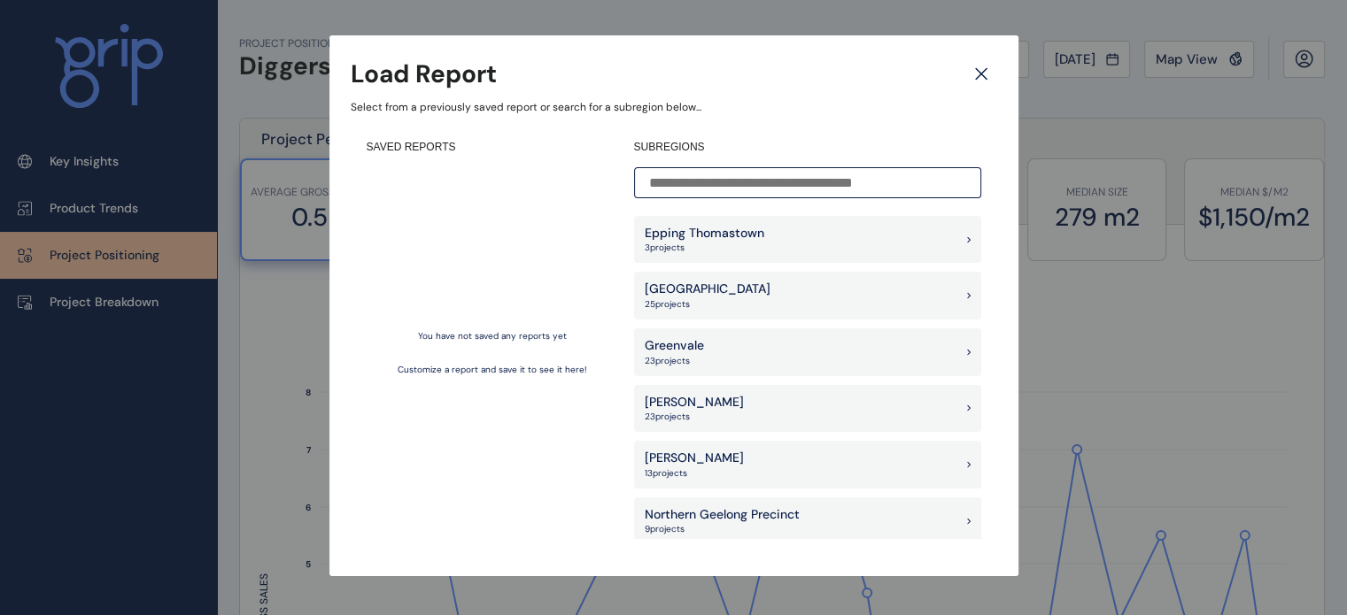
scroll to position [1062, 0]
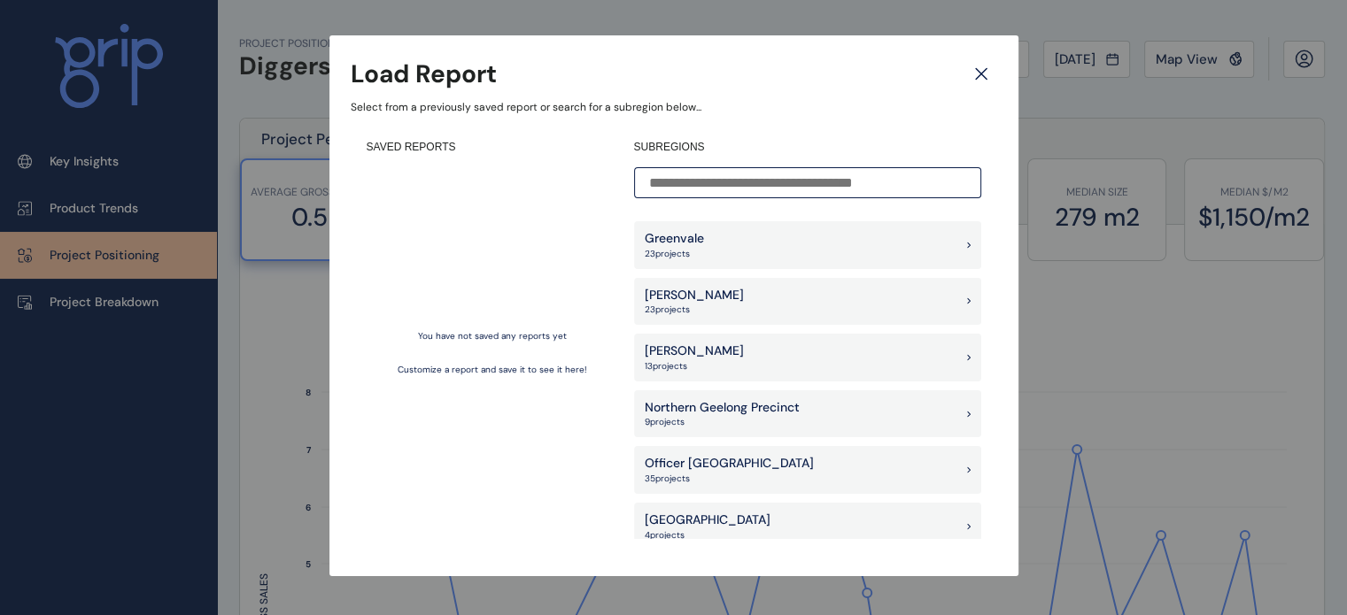
click at [720, 298] on div "[PERSON_NAME] 23 project s" at bounding box center [807, 302] width 347 height 48
type input "**********"
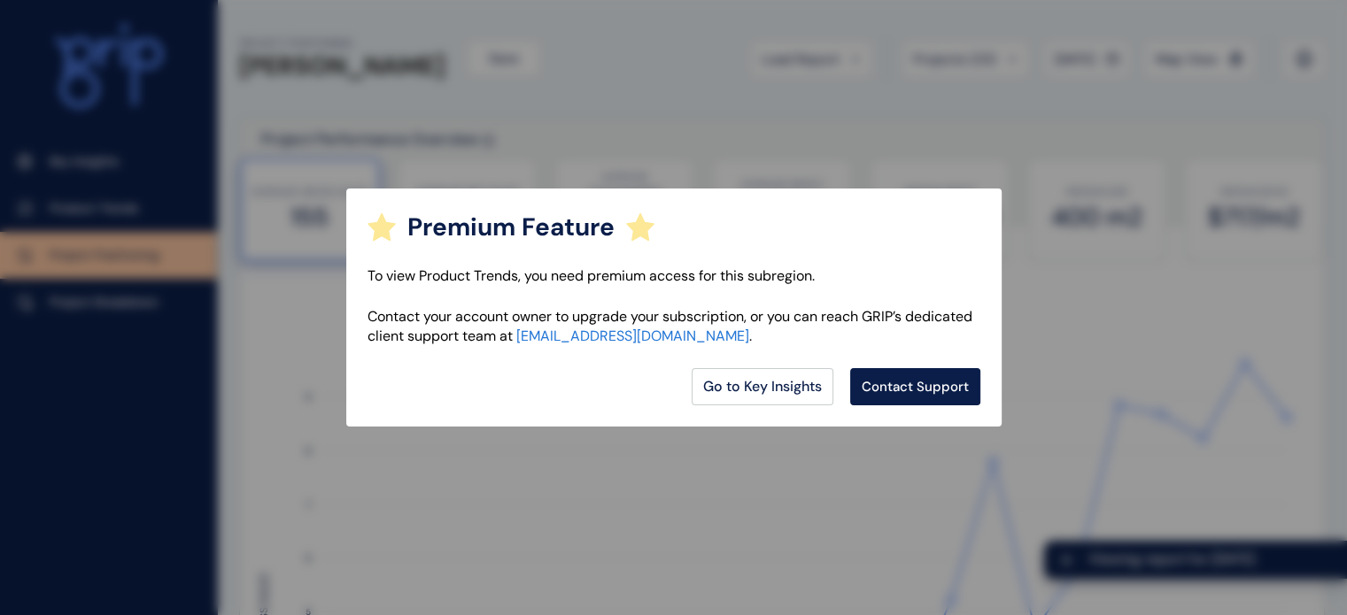
click at [809, 474] on div "Premium Feature To view Product Trends, you need premium access for this subreg…" at bounding box center [673, 307] width 1347 height 615
click at [884, 149] on div "Premium Feature To view Product Trends, you need premium access for this subreg…" at bounding box center [673, 307] width 1347 height 615
click at [777, 388] on link "Go to Key Insights" at bounding box center [762, 386] width 142 height 37
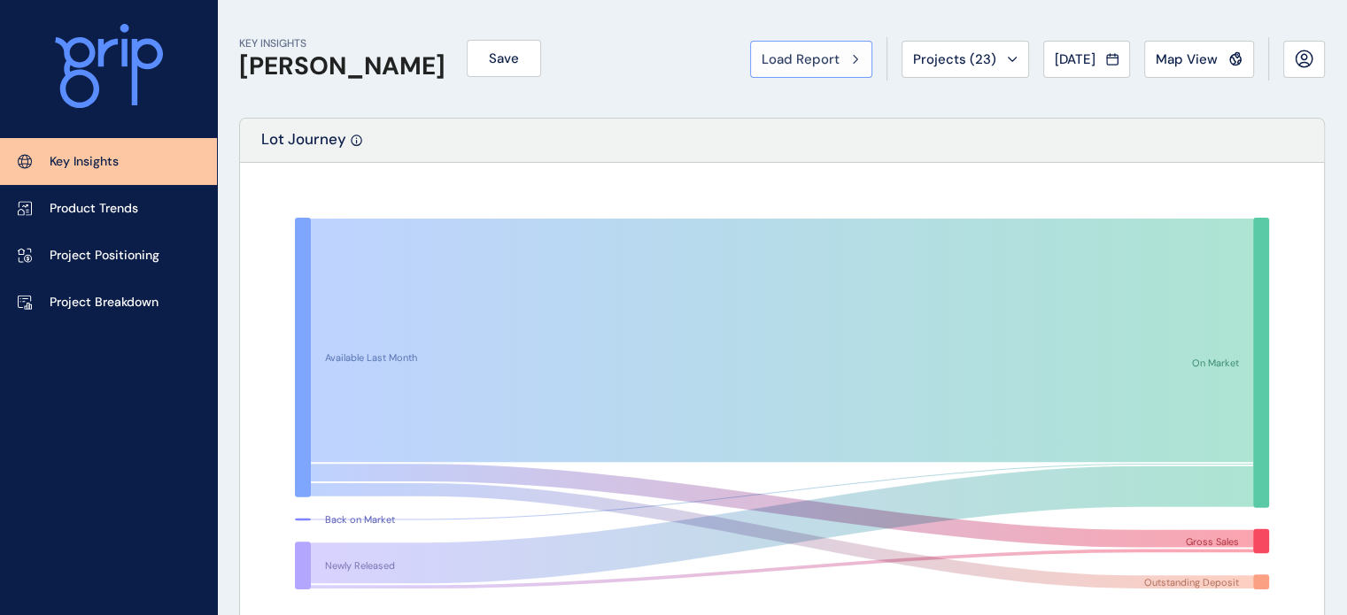
click at [795, 57] on span "Load Report" at bounding box center [800, 59] width 78 height 18
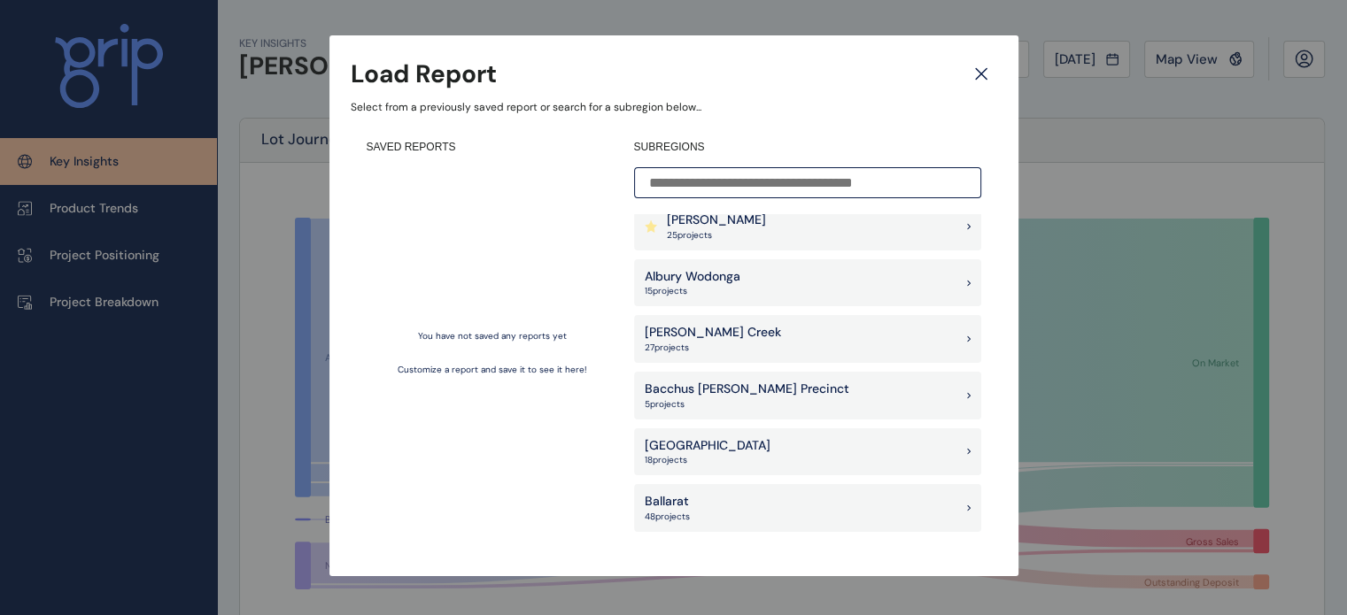
scroll to position [354, 0]
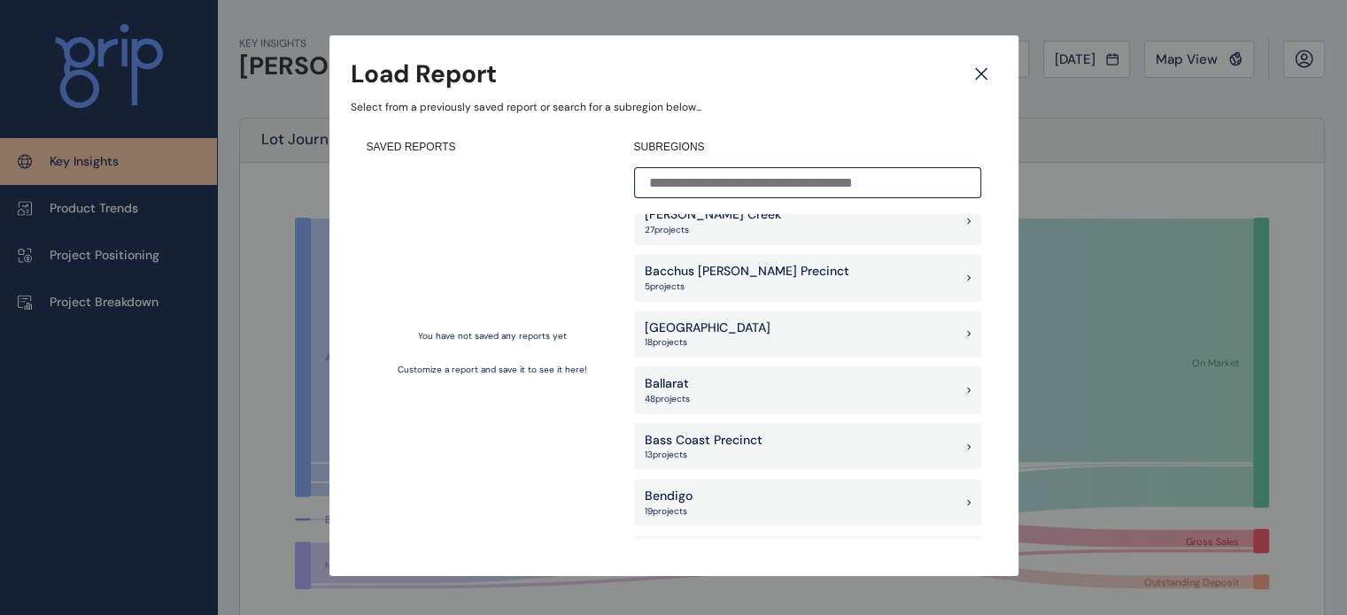
click at [982, 73] on icon at bounding box center [981, 73] width 32 height 31
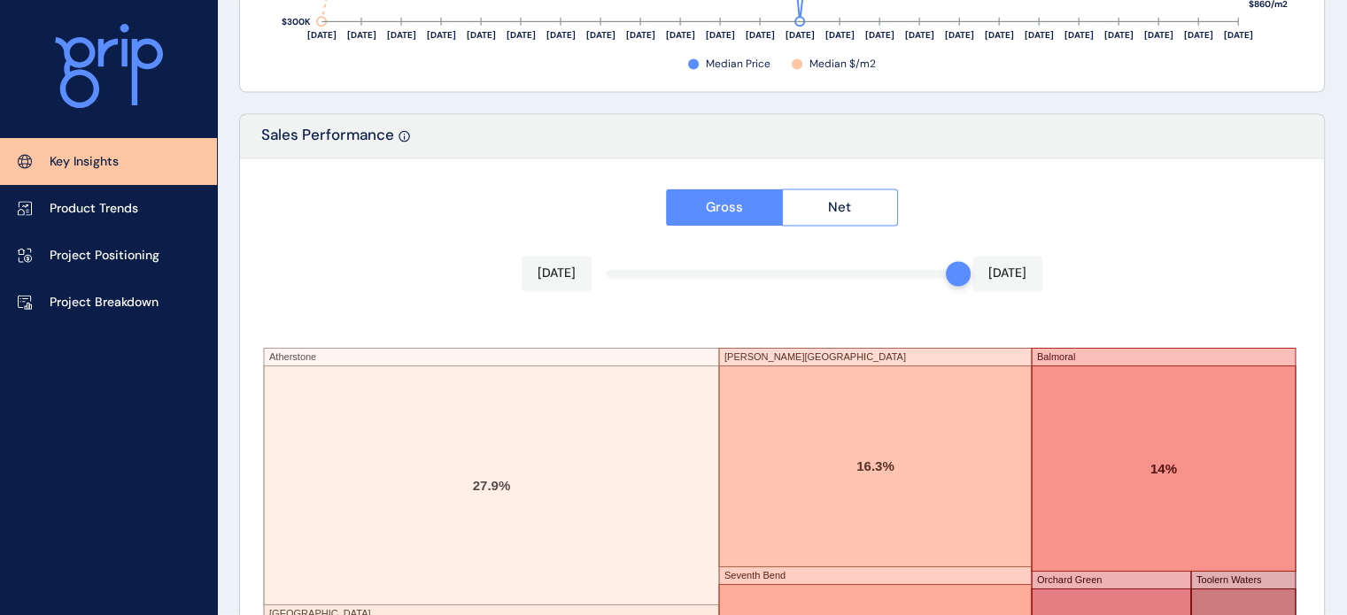
scroll to position [3109, 0]
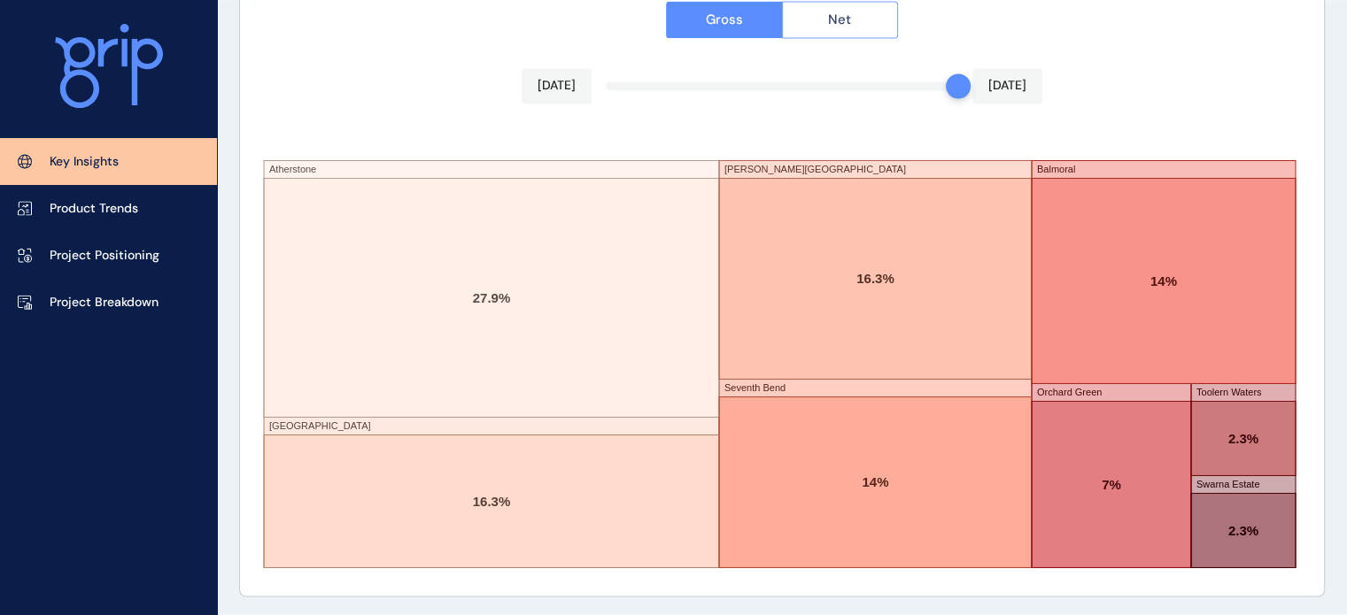
click at [844, 11] on span "Net" at bounding box center [839, 20] width 23 height 18
click at [713, 21] on div at bounding box center [782, 283] width 1084 height 625
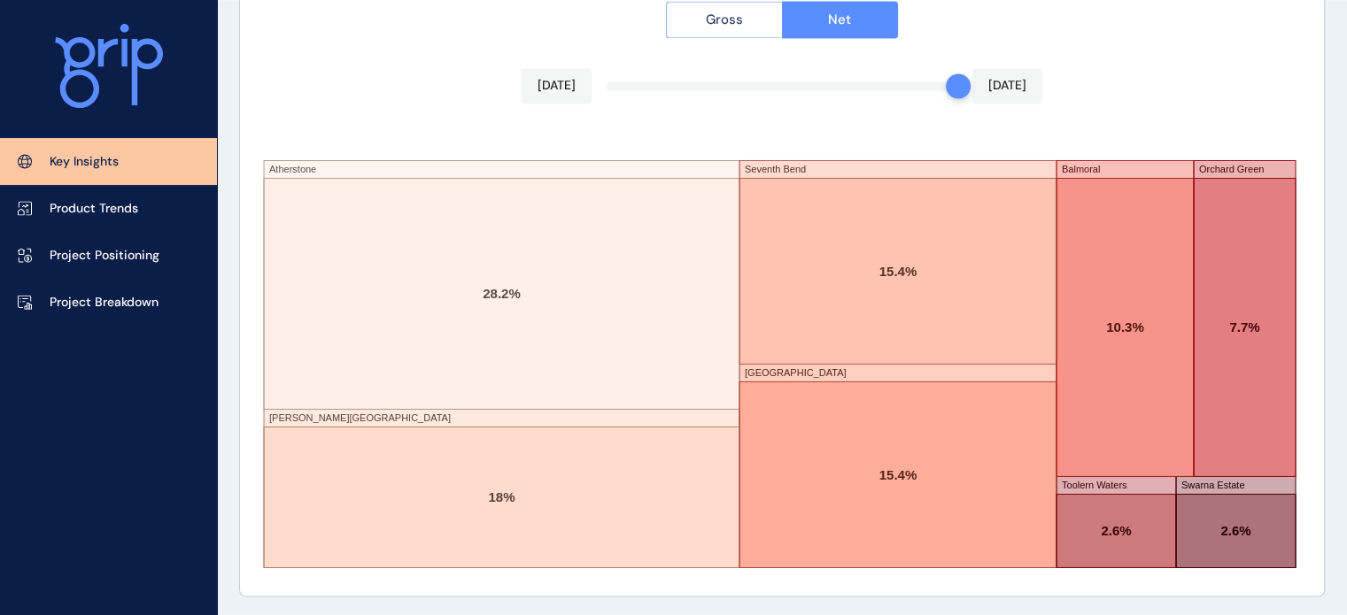
click at [730, 12] on span "Gross" at bounding box center [724, 20] width 37 height 18
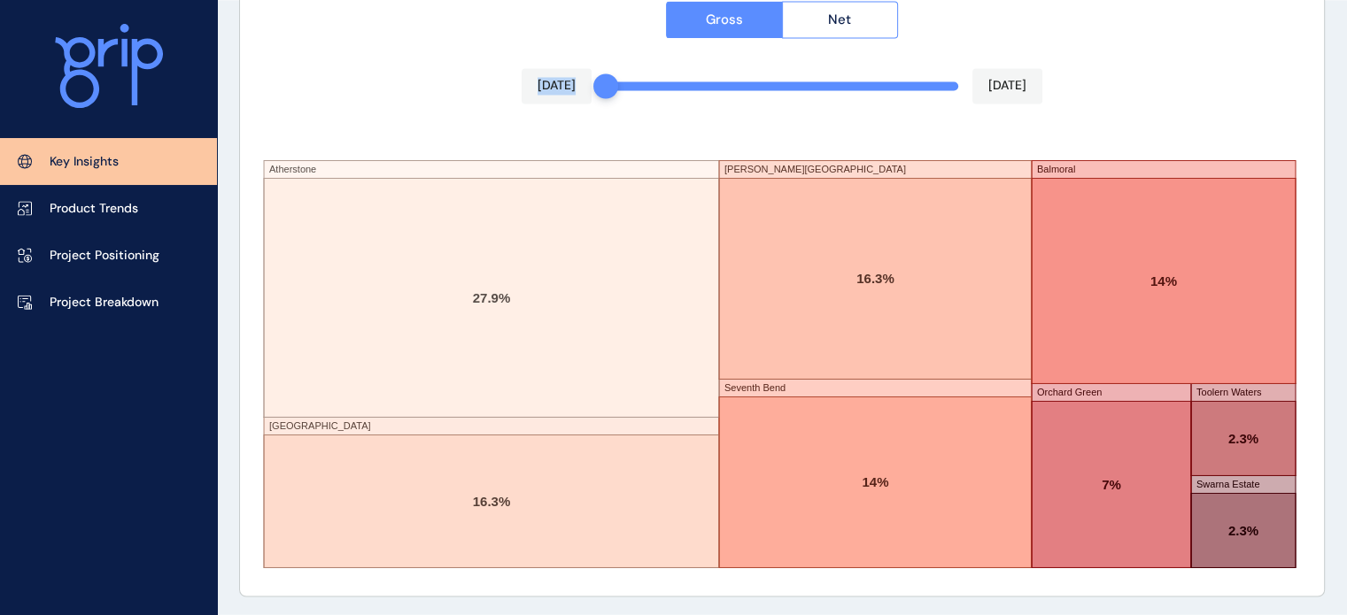
drag, startPoint x: 959, startPoint y: 81, endPoint x: 544, endPoint y: 105, distance: 415.9
click at [544, 105] on div "Gross Net [DATE] [DATE] Atherstone [GEOGRAPHIC_DATA] [PERSON_NAME][GEOGRAPHIC_D…" at bounding box center [782, 283] width 1084 height 625
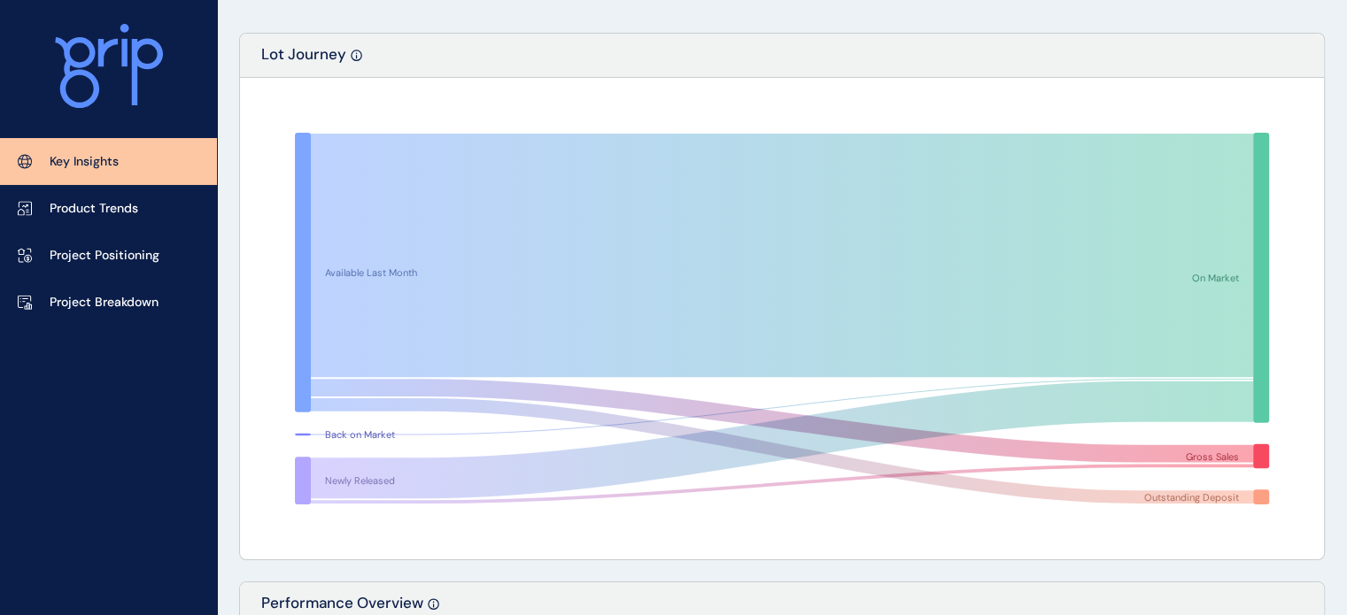
scroll to position [0, 0]
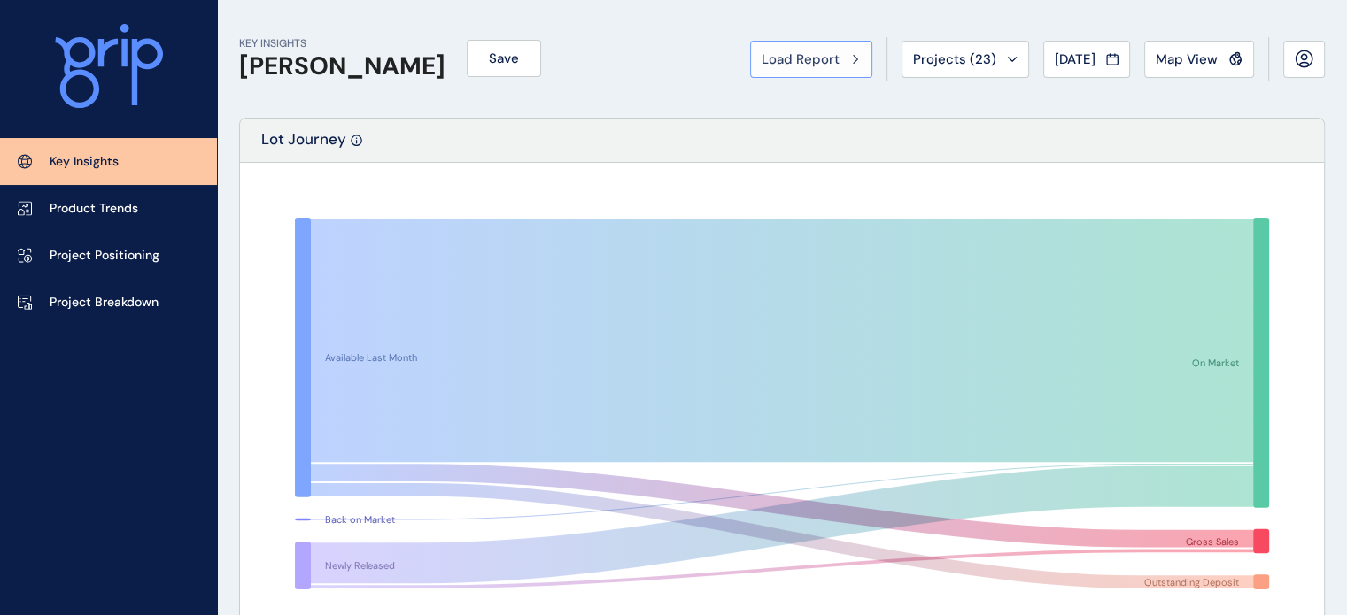
click at [839, 50] on div "Load Report" at bounding box center [810, 59] width 99 height 18
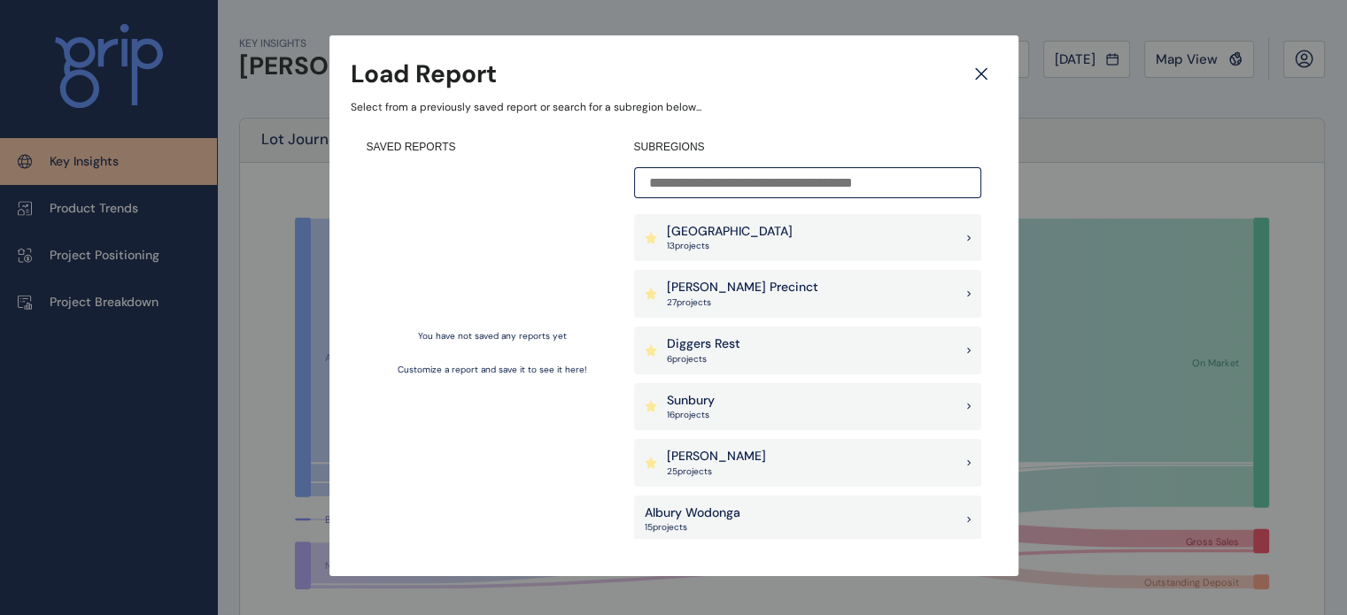
click at [822, 339] on div "Diggers Rest 6 project s" at bounding box center [807, 351] width 347 height 48
